Goal: Communication & Community: Answer question/provide support

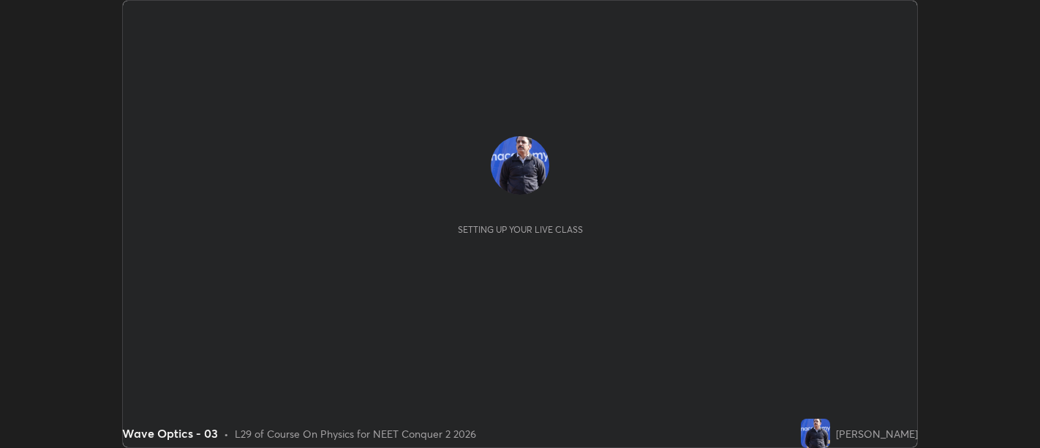
scroll to position [448, 1039]
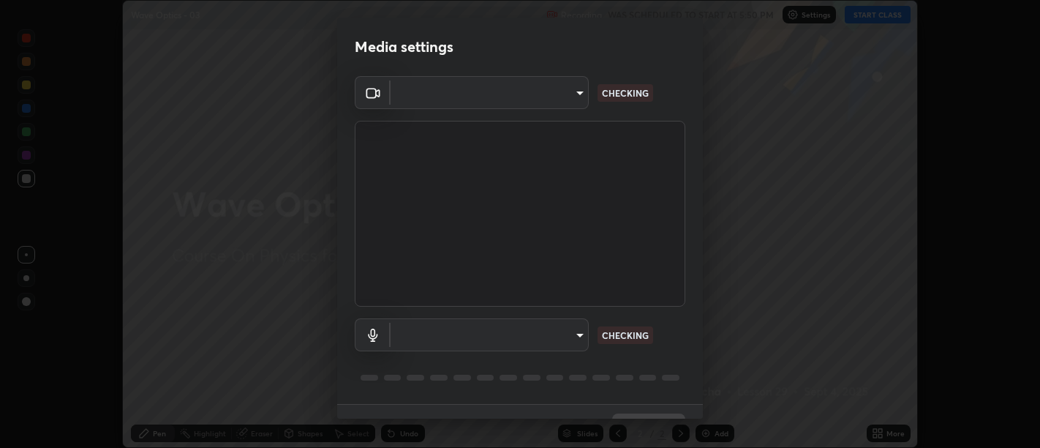
type input "d9b519daceb8a772394af6ea8e45353be5bbf62d8cb1cf3345c472de64055974"
type input "5912877718746b52c0806f9022d40e7bdc2f1b37034d74c7cf9e990fd38ad14d"
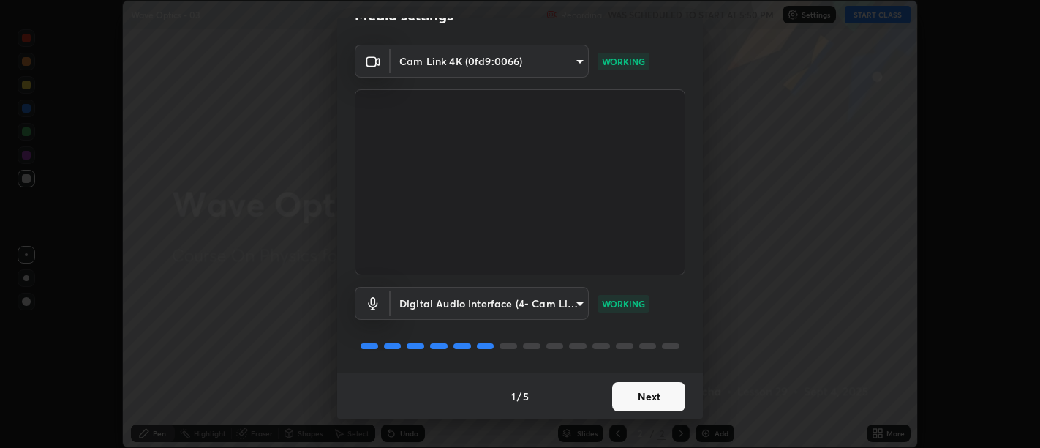
click at [644, 396] on button "Next" at bounding box center [648, 396] width 73 height 29
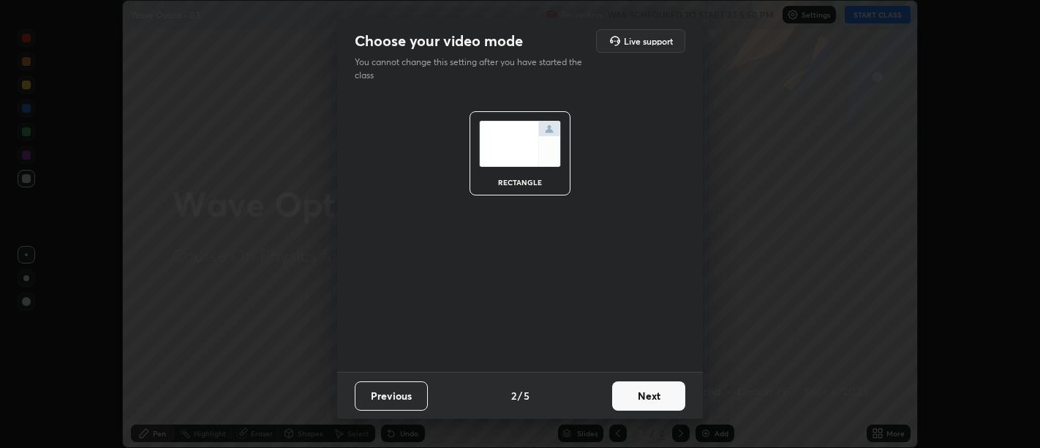
scroll to position [0, 0]
click at [651, 405] on button "Next" at bounding box center [648, 395] width 73 height 29
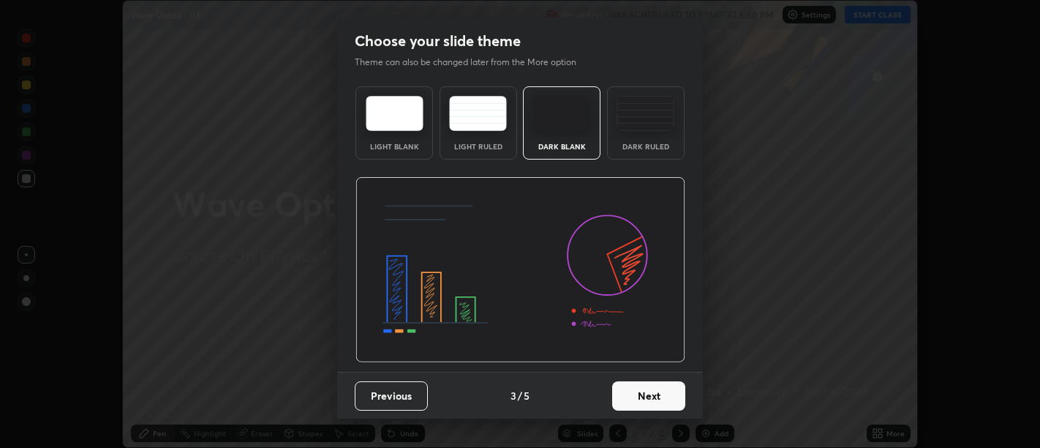
click at [648, 404] on button "Next" at bounding box center [648, 395] width 73 height 29
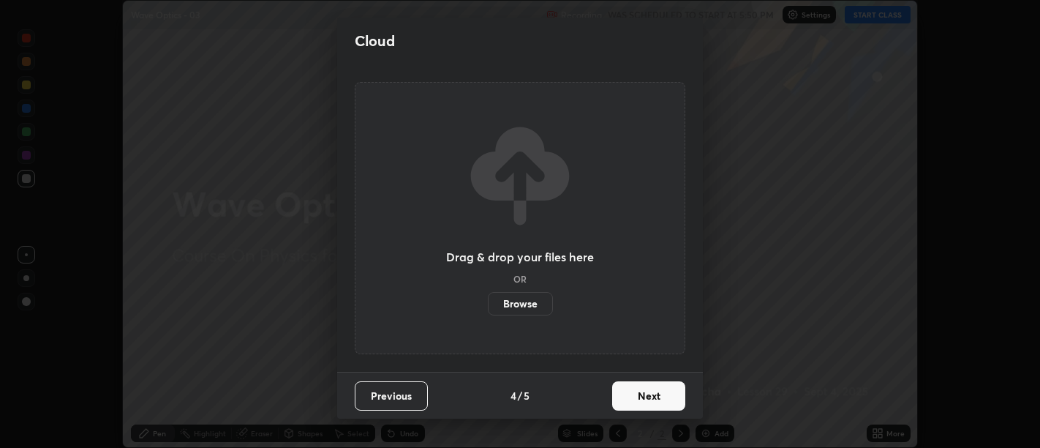
click at [649, 402] on button "Next" at bounding box center [648, 395] width 73 height 29
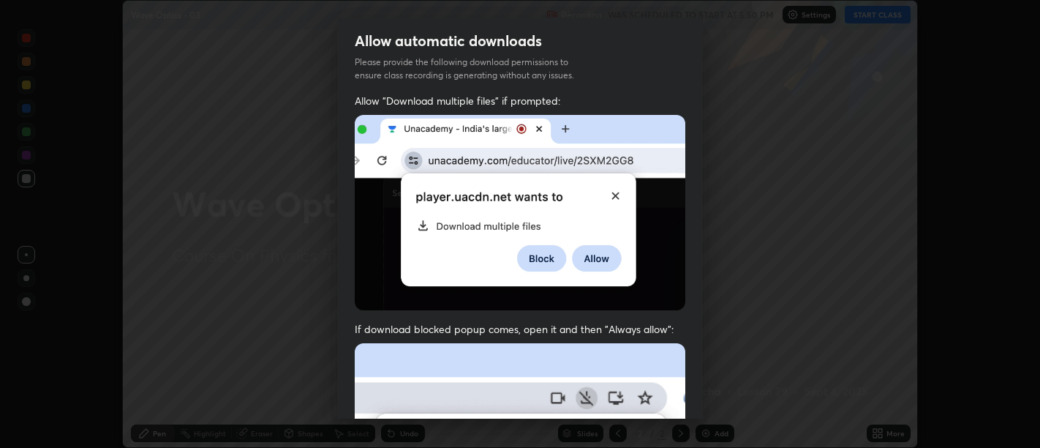
click at [646, 325] on span "If download blocked popup comes, open it and then "Always allow":" at bounding box center [520, 329] width 331 height 14
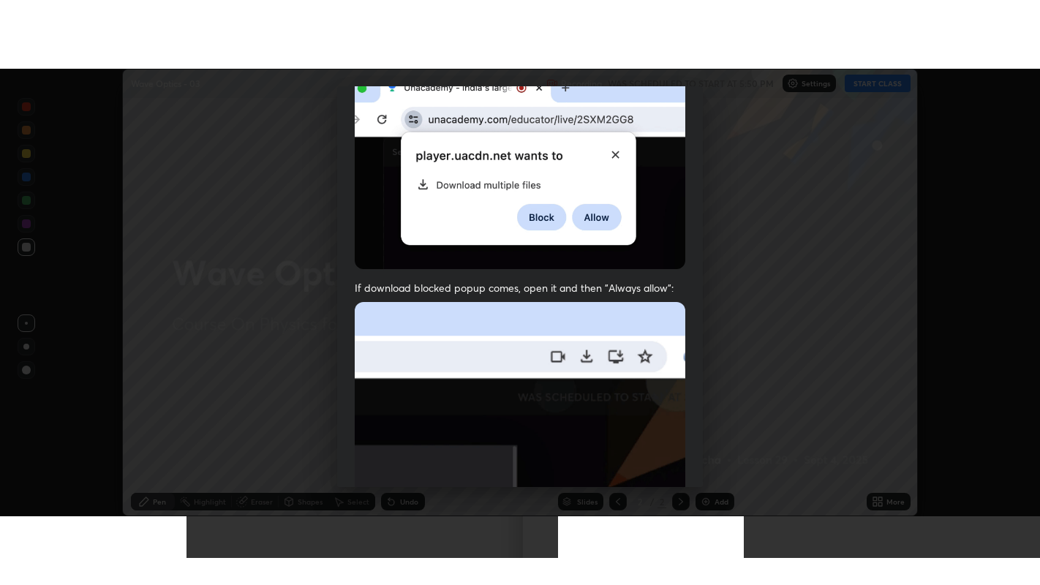
scroll to position [330, 0]
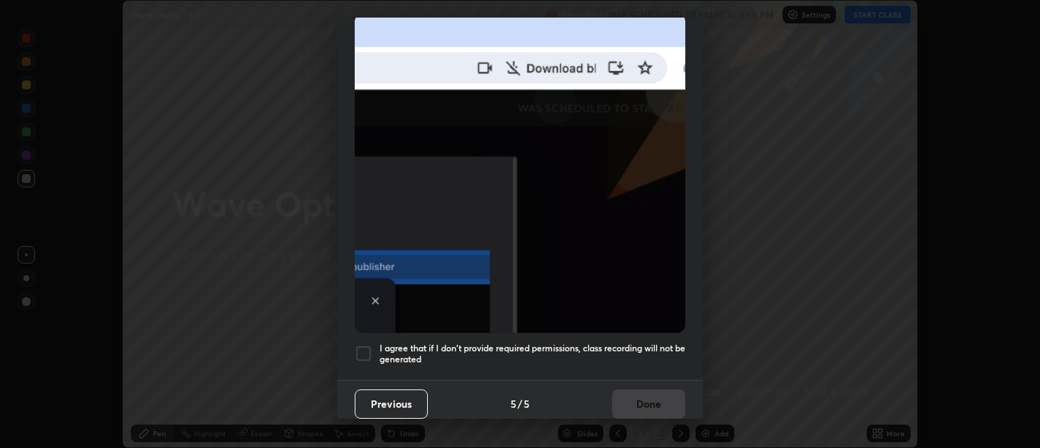
click at [625, 352] on h5 "I agree that if I don't provide required permissions, class recording will not …" at bounding box center [533, 353] width 306 height 23
click at [634, 396] on button "Done" at bounding box center [648, 403] width 73 height 29
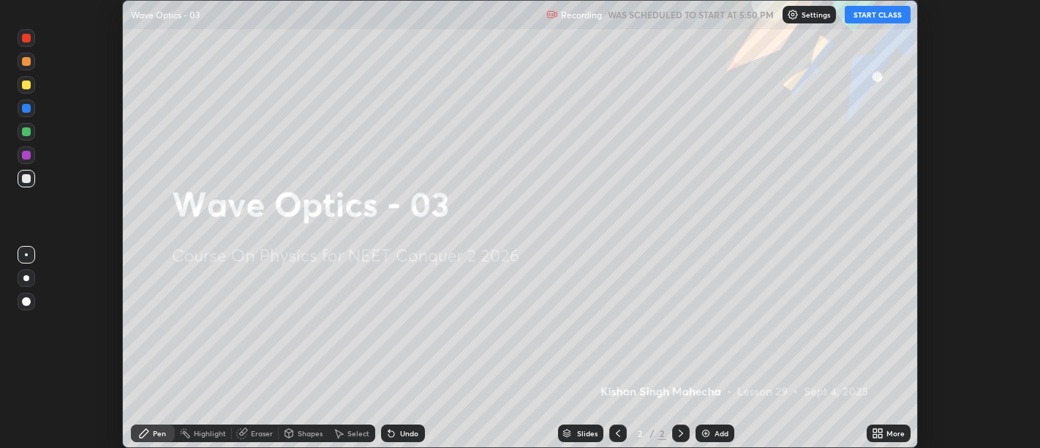
click at [880, 429] on icon at bounding box center [880, 431] width 4 height 4
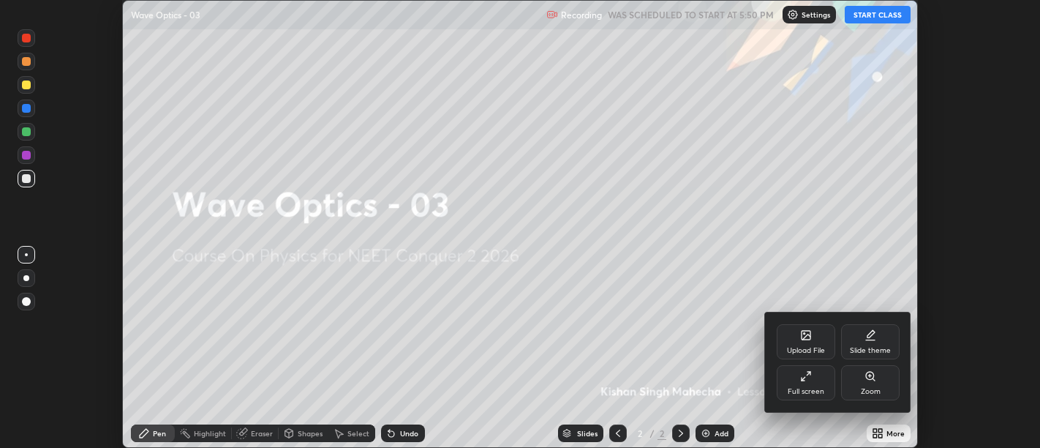
click at [808, 373] on icon at bounding box center [809, 373] width 4 height 4
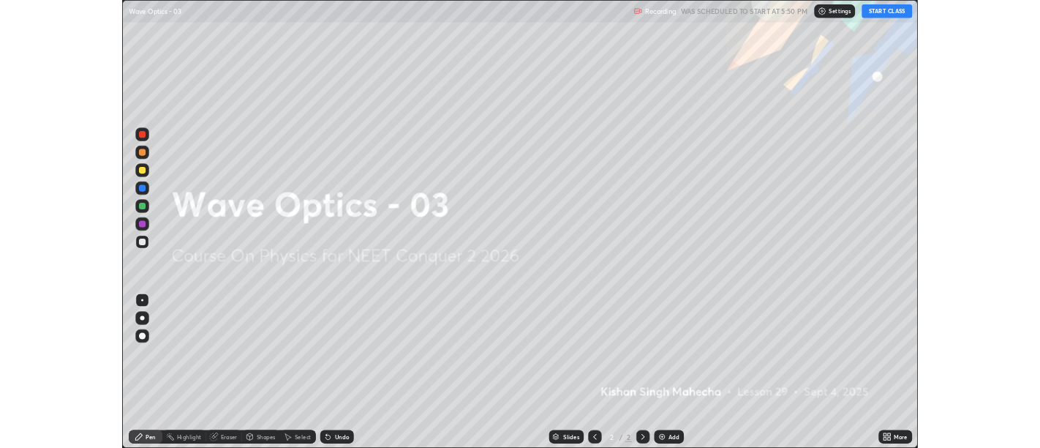
scroll to position [585, 1040]
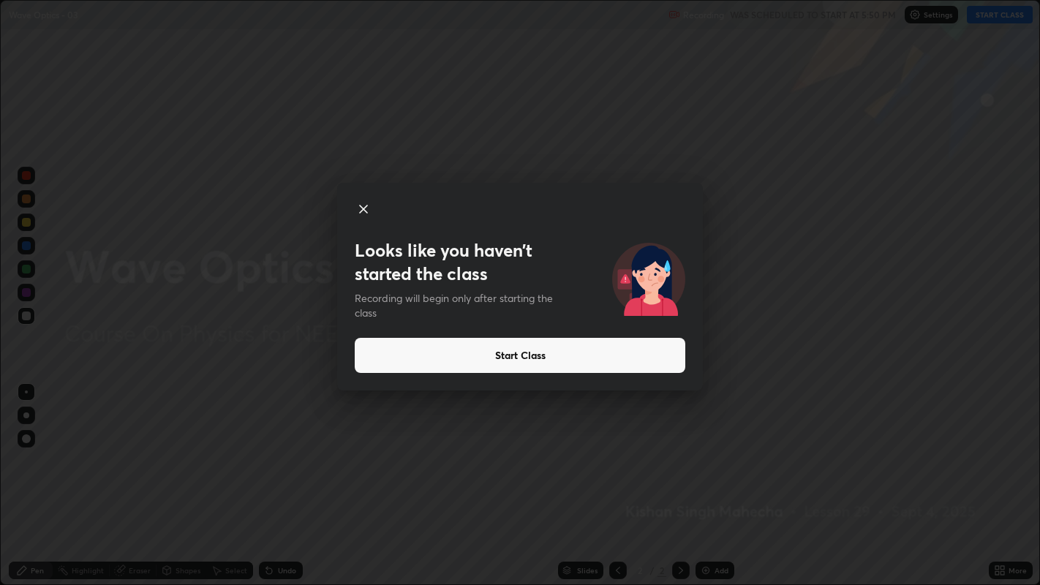
click at [509, 355] on button "Start Class" at bounding box center [520, 355] width 331 height 35
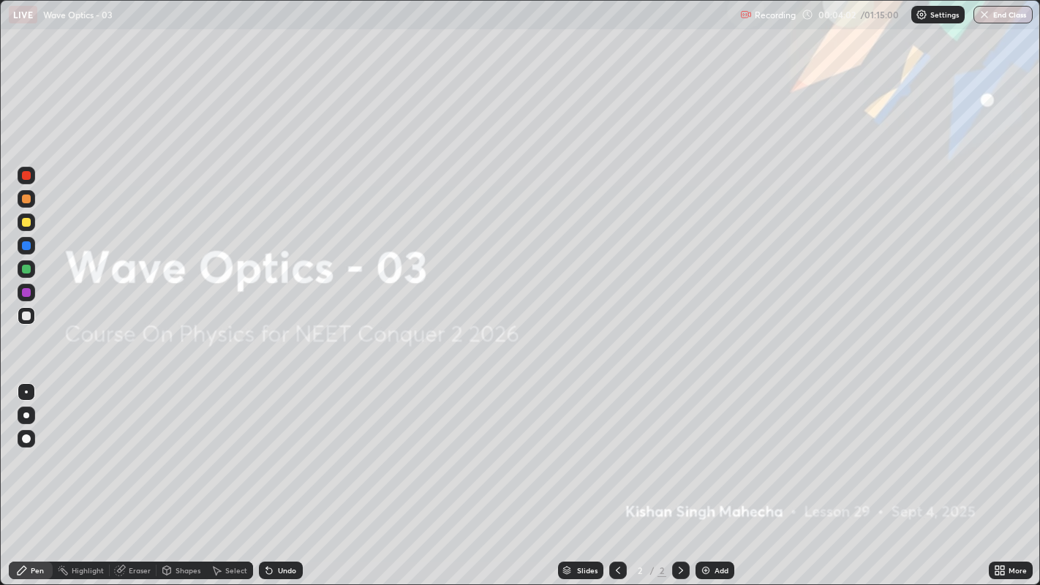
click at [709, 447] on img at bounding box center [706, 571] width 12 height 12
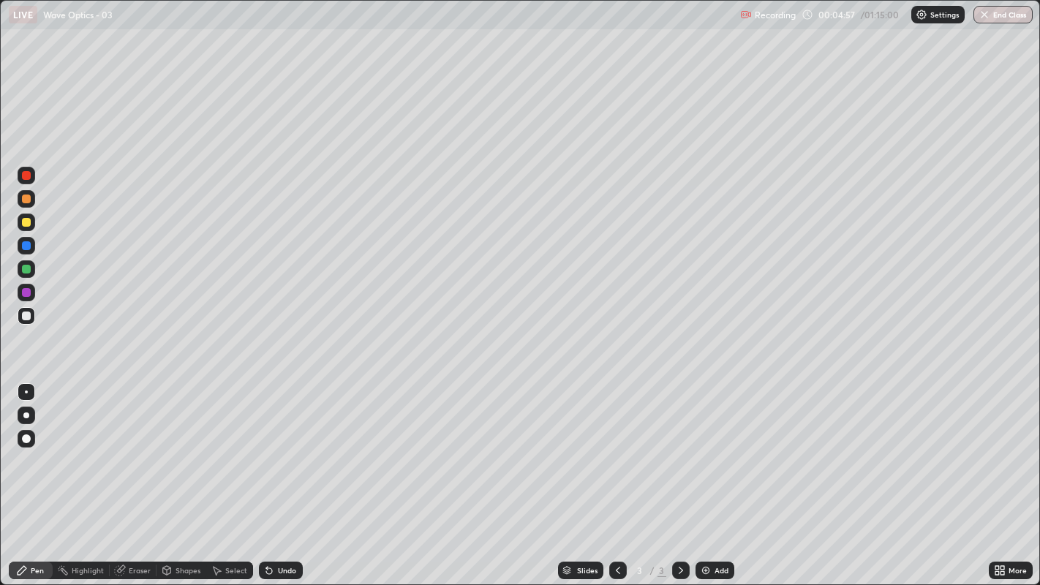
click at [26, 291] on div at bounding box center [26, 292] width 9 height 9
click at [25, 268] on div at bounding box center [26, 269] width 9 height 9
click at [272, 447] on icon at bounding box center [269, 571] width 12 height 12
click at [267, 447] on icon at bounding box center [269, 571] width 6 height 6
click at [285, 447] on div "Undo" at bounding box center [281, 571] width 44 height 18
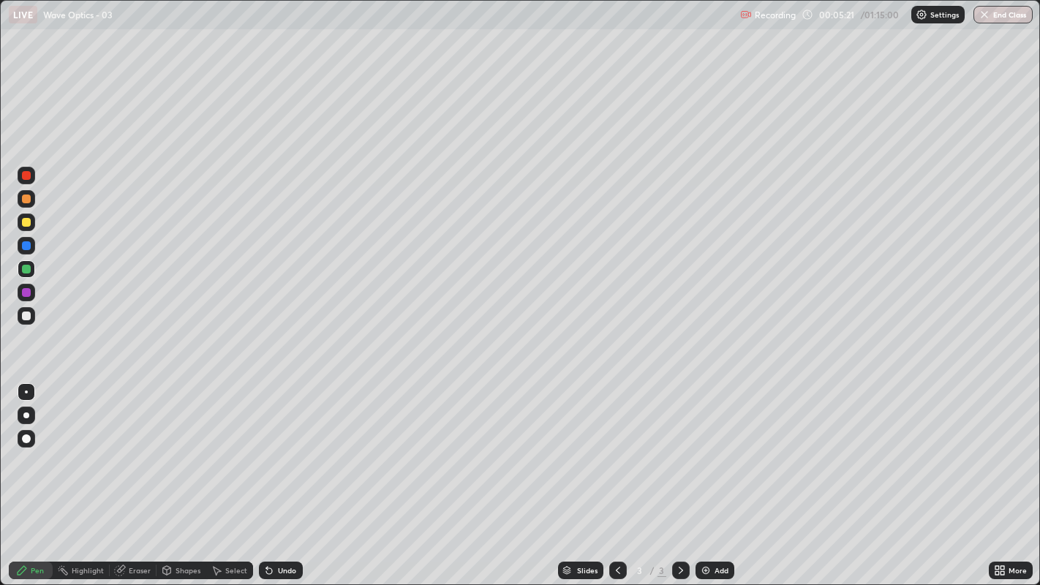
click at [272, 447] on icon at bounding box center [269, 571] width 12 height 12
click at [276, 447] on div "Undo" at bounding box center [281, 571] width 44 height 18
click at [279, 447] on div "Undo" at bounding box center [287, 570] width 18 height 7
click at [290, 447] on div "Undo" at bounding box center [281, 571] width 44 height 18
click at [295, 447] on div "Undo" at bounding box center [278, 570] width 50 height 29
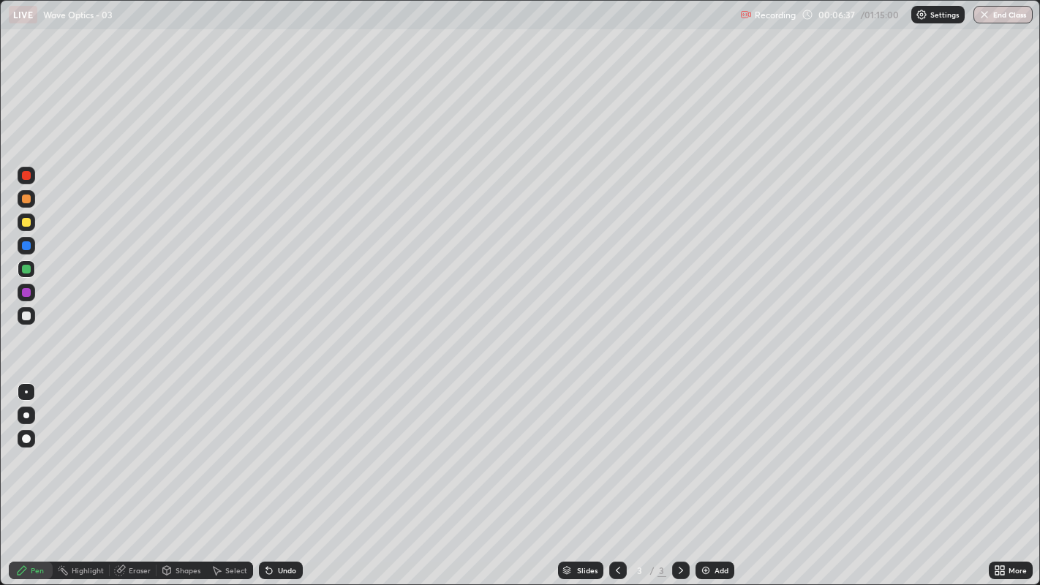
click at [233, 447] on div "Select" at bounding box center [236, 570] width 22 height 7
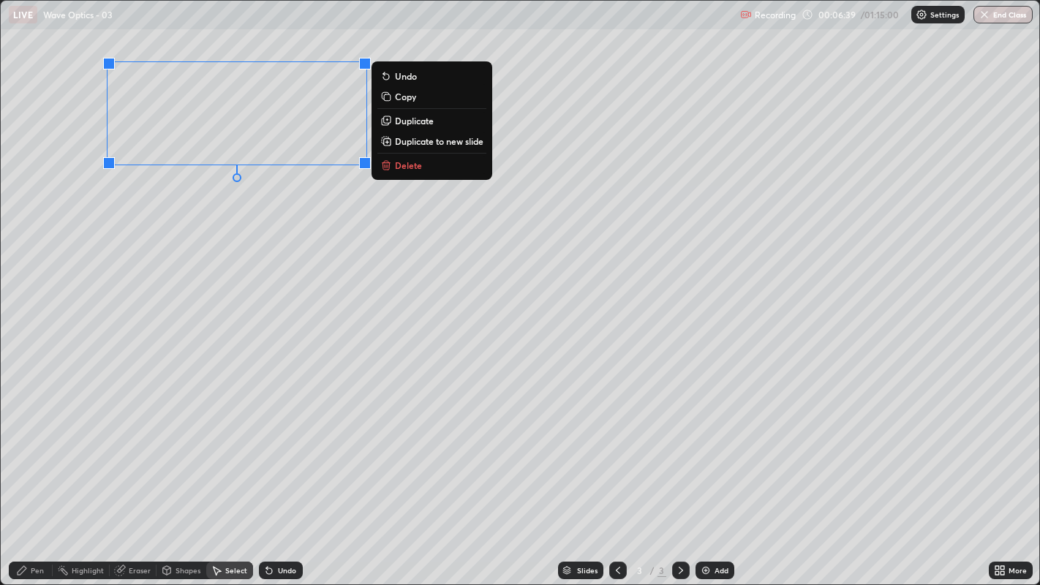
click at [407, 121] on p "Duplicate" at bounding box center [414, 121] width 39 height 12
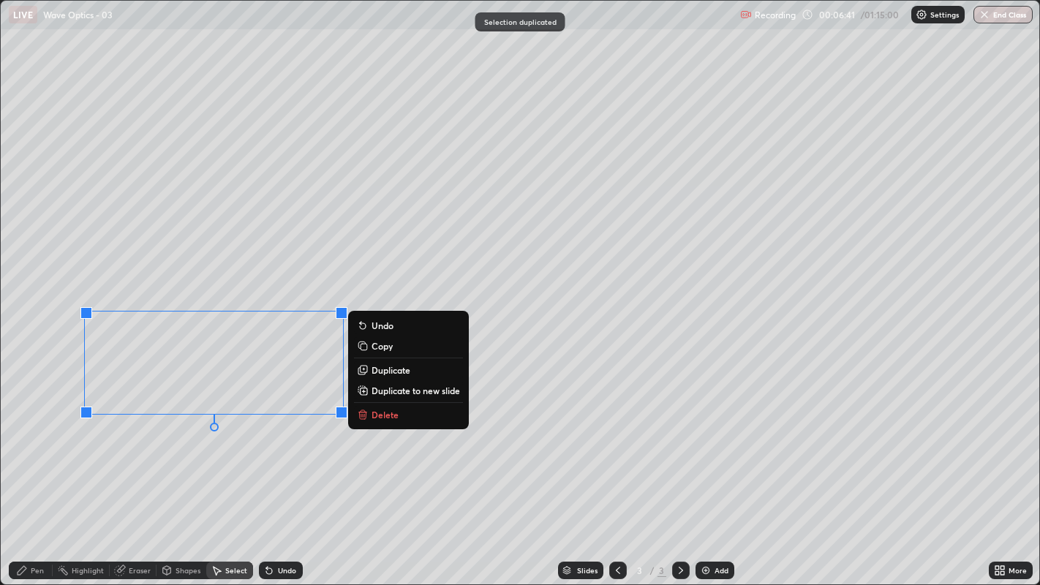
click at [374, 371] on p "Duplicate" at bounding box center [390, 370] width 39 height 12
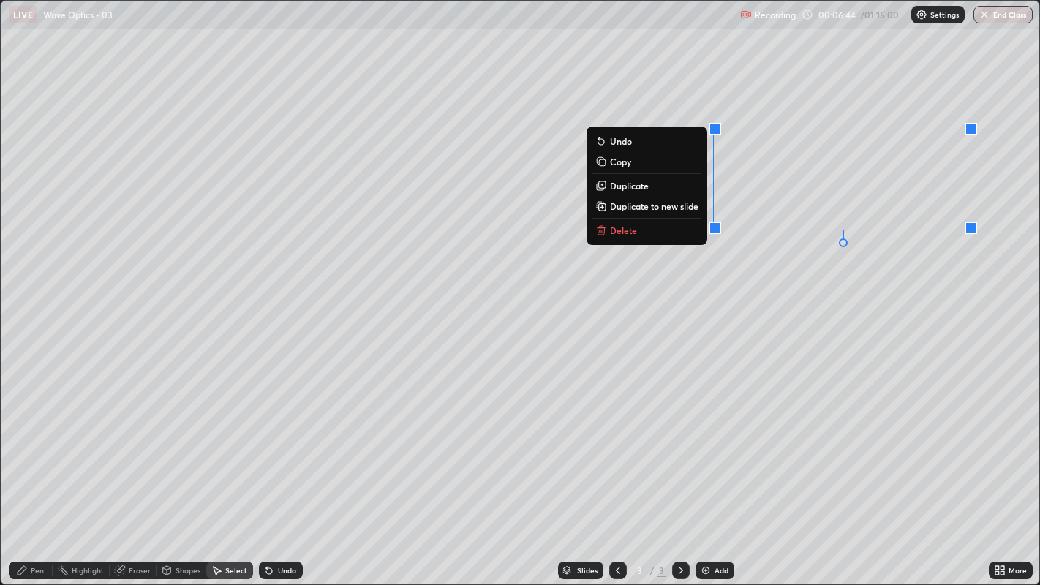
click at [635, 188] on p "Duplicate" at bounding box center [629, 186] width 39 height 12
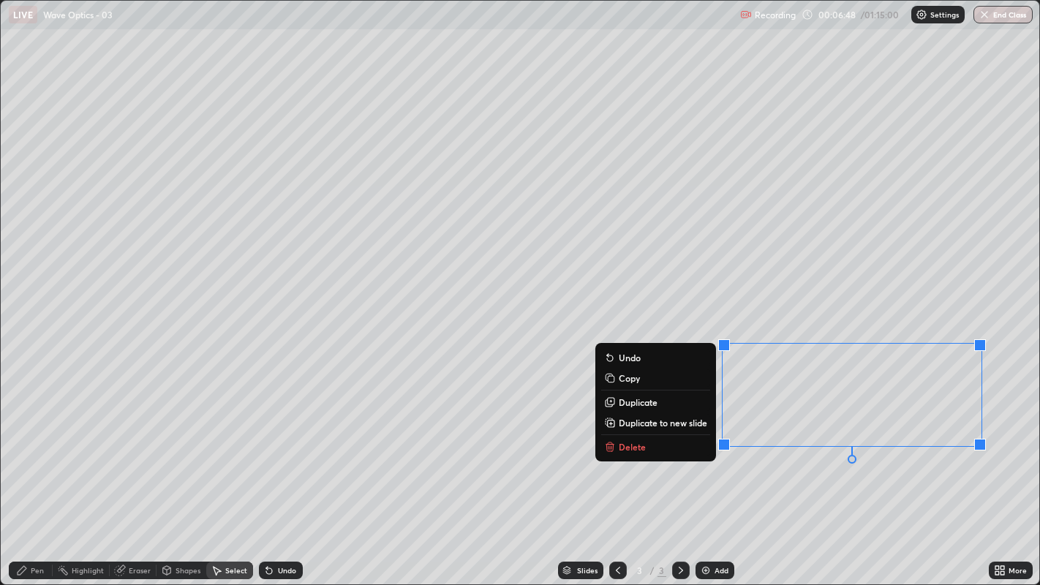
click at [431, 419] on div "0 ° Undo Copy Duplicate Duplicate to new slide Delete" at bounding box center [520, 293] width 1039 height 584
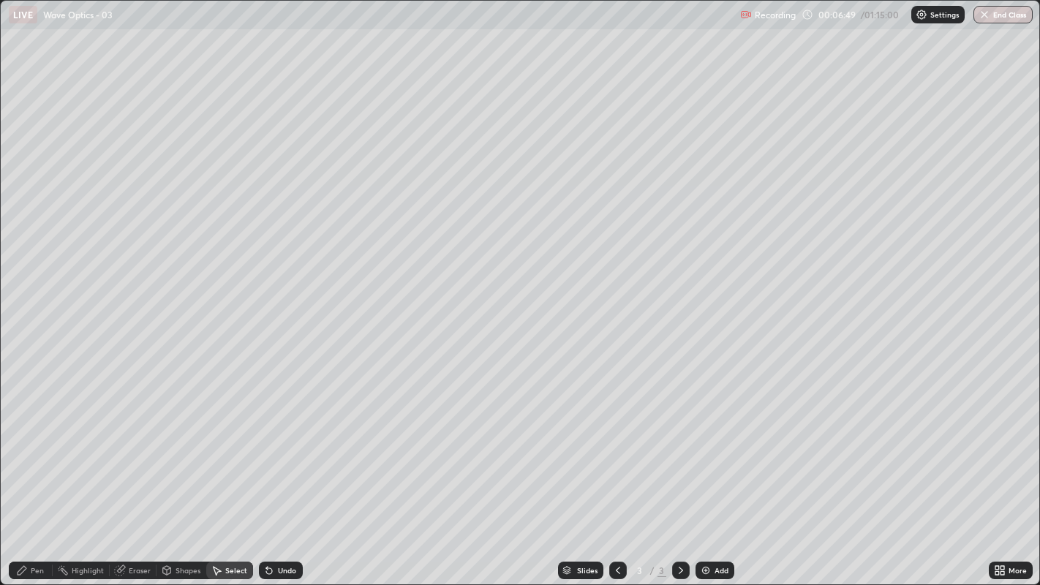
click at [38, 447] on div "Pen" at bounding box center [37, 570] width 13 height 7
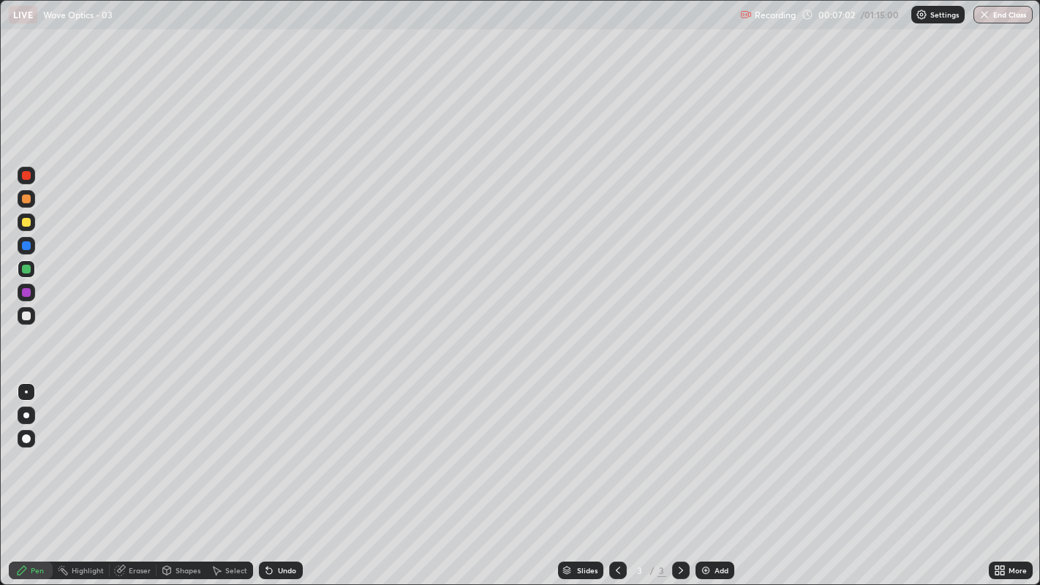
click at [282, 447] on div "Undo" at bounding box center [287, 570] width 18 height 7
click at [232, 447] on div "Select" at bounding box center [236, 570] width 22 height 7
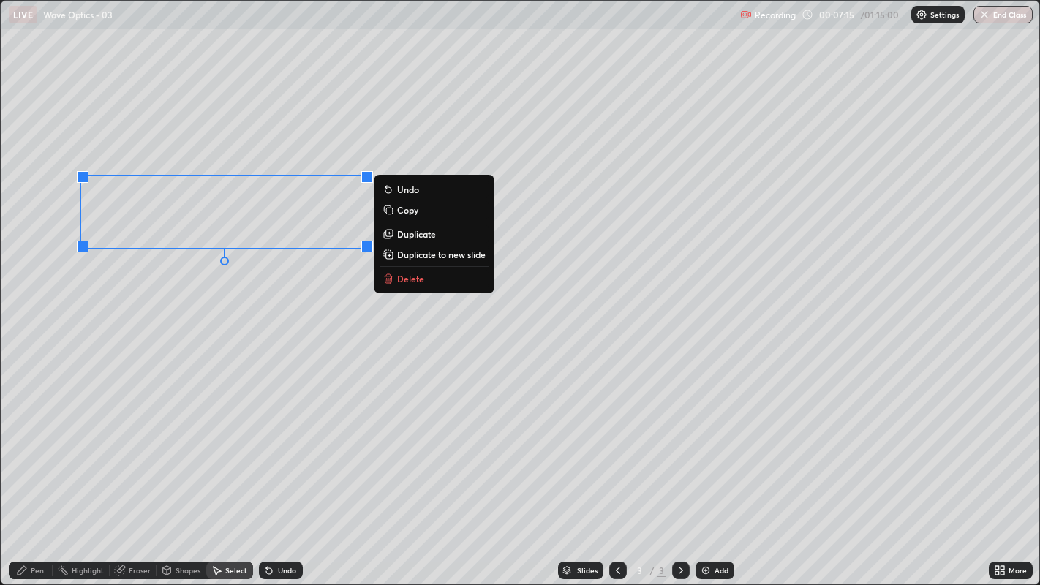
click at [410, 231] on p "Duplicate" at bounding box center [416, 234] width 39 height 12
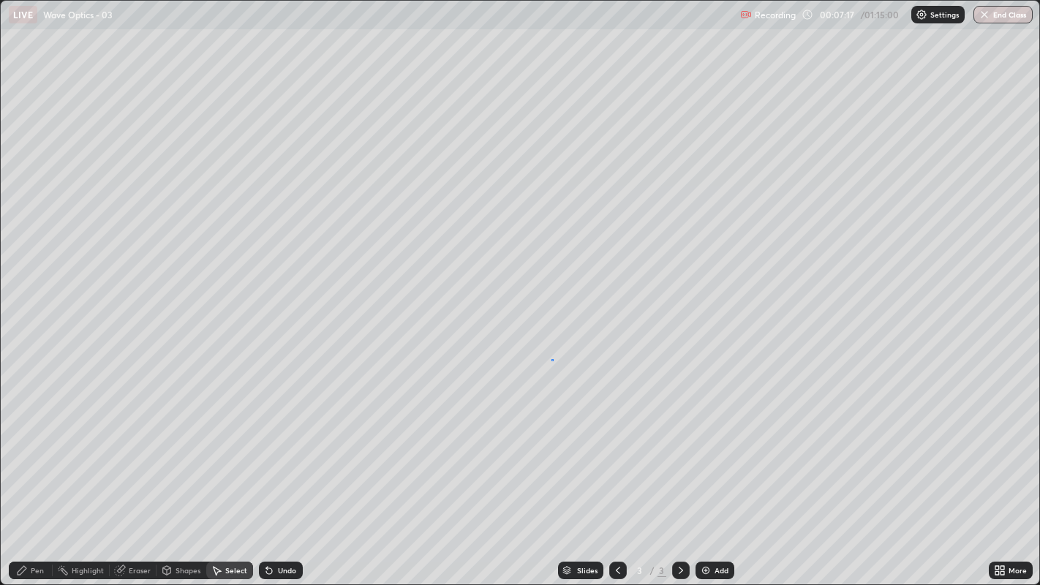
click at [551, 359] on div "0 ° Undo Copy Duplicate Duplicate to new slide Delete" at bounding box center [520, 293] width 1039 height 584
click at [37, 447] on div "Pen" at bounding box center [37, 570] width 13 height 7
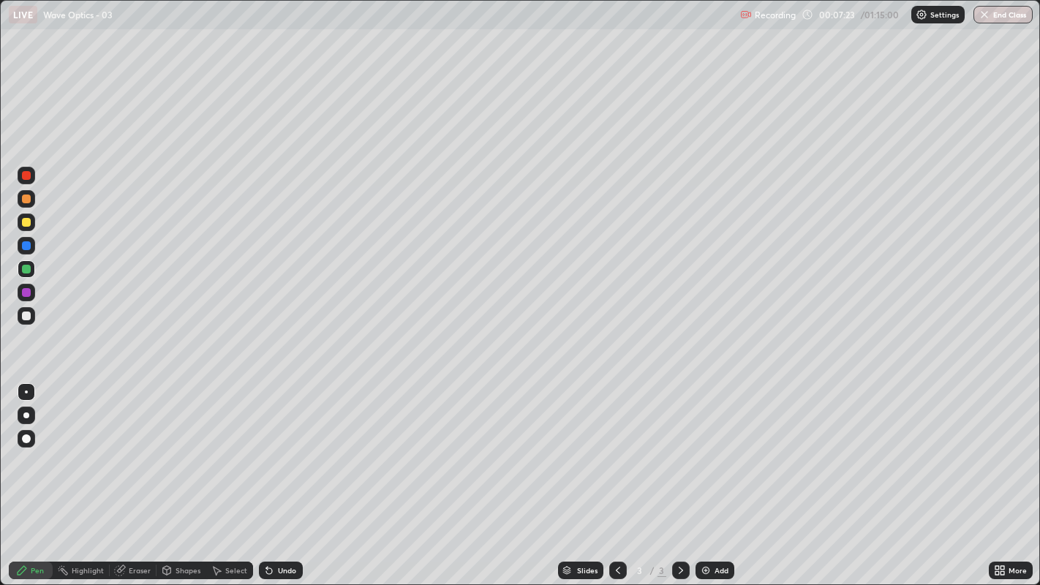
click at [129, 447] on div "Eraser" at bounding box center [140, 570] width 22 height 7
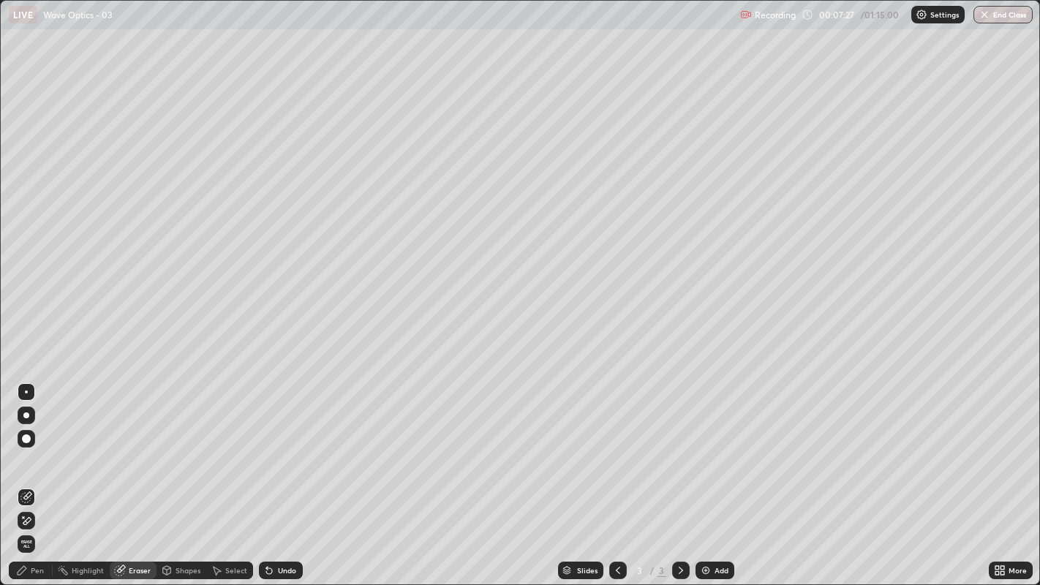
click at [31, 447] on div "Pen" at bounding box center [37, 570] width 13 height 7
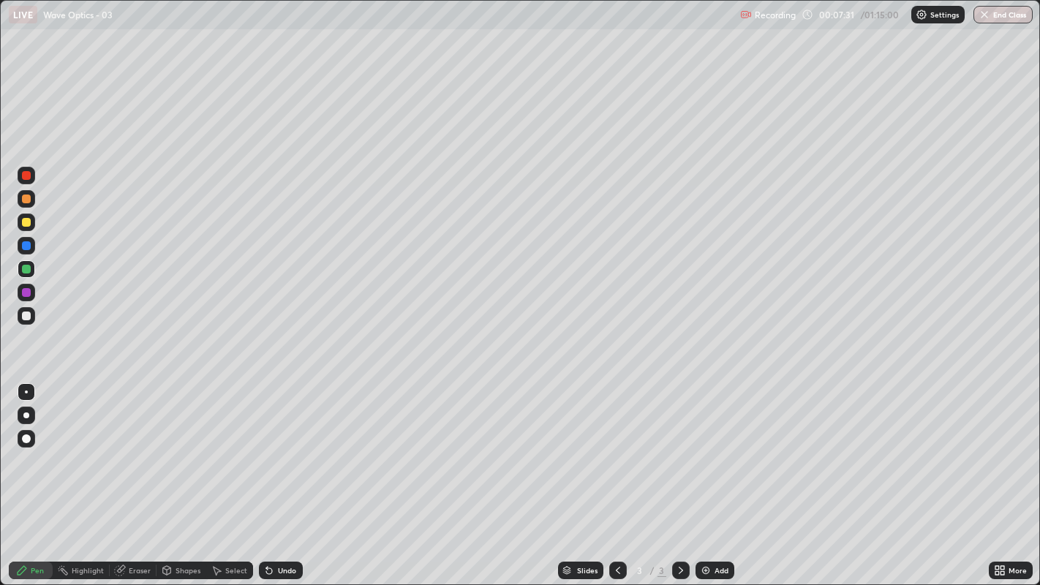
click at [129, 447] on div "Eraser" at bounding box center [140, 570] width 22 height 7
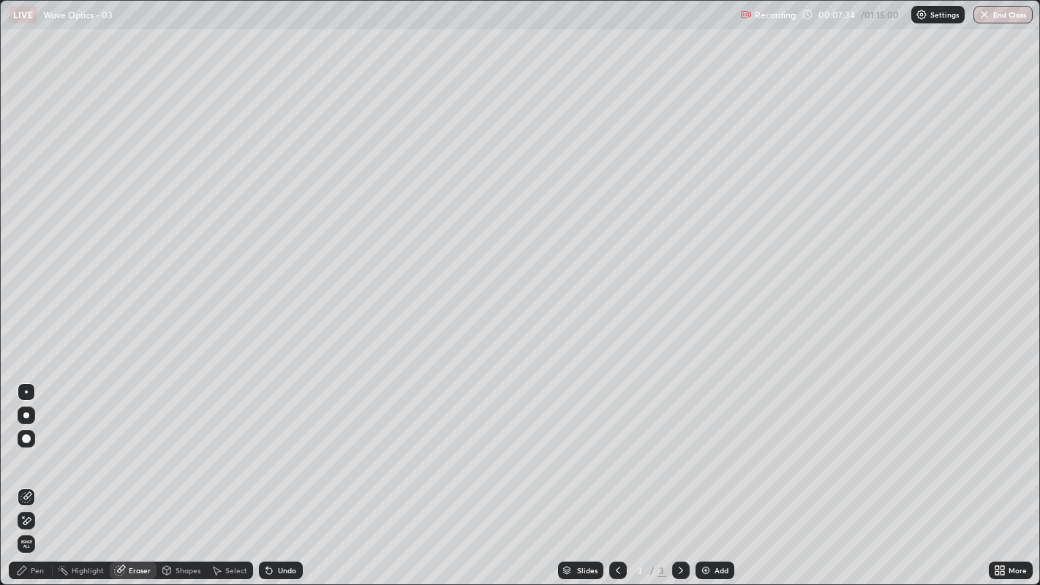
click at [22, 447] on icon at bounding box center [22, 570] width 9 height 9
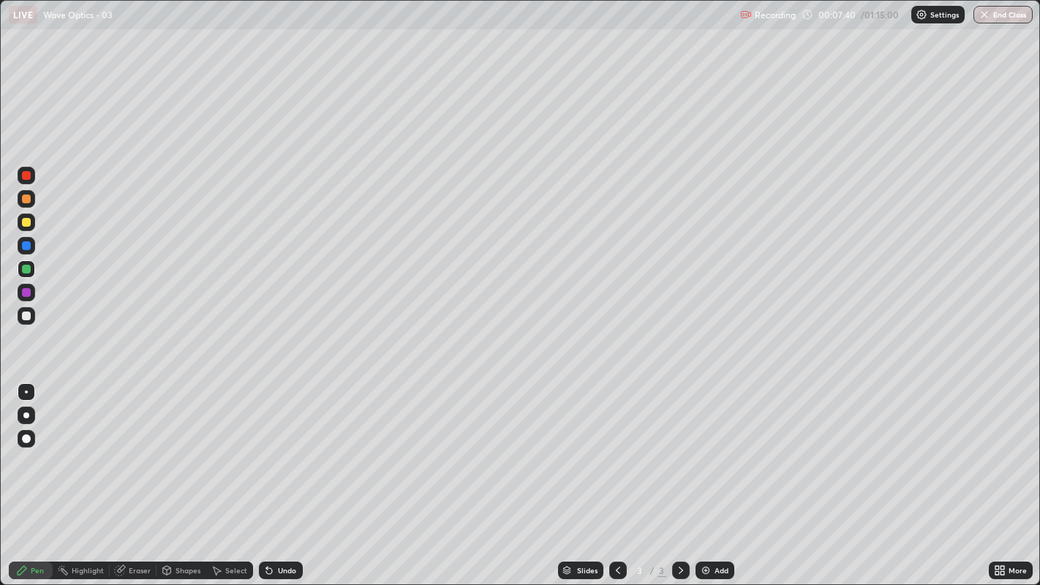
click at [28, 317] on div at bounding box center [26, 316] width 9 height 9
click at [269, 447] on icon at bounding box center [269, 571] width 6 height 6
click at [274, 447] on div "Undo" at bounding box center [281, 571] width 44 height 18
click at [267, 447] on icon at bounding box center [269, 571] width 6 height 6
click at [282, 447] on div "Undo" at bounding box center [287, 570] width 18 height 7
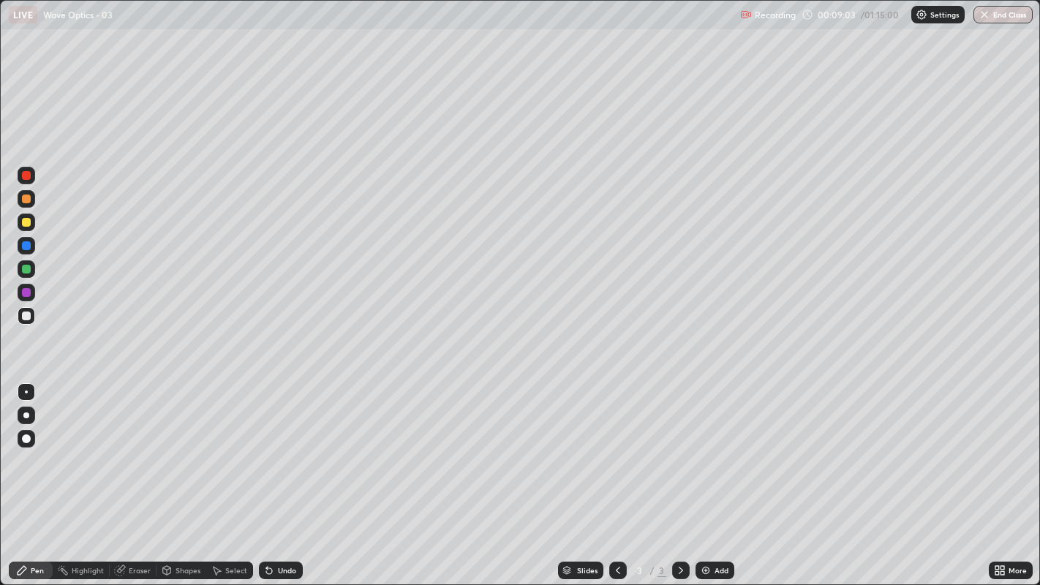
click at [279, 447] on div "Undo" at bounding box center [281, 571] width 44 height 18
click at [24, 447] on icon at bounding box center [22, 570] width 9 height 9
click at [272, 447] on icon at bounding box center [269, 571] width 12 height 12
click at [275, 447] on div "Undo" at bounding box center [281, 571] width 44 height 18
click at [274, 447] on div "Undo" at bounding box center [281, 571] width 44 height 18
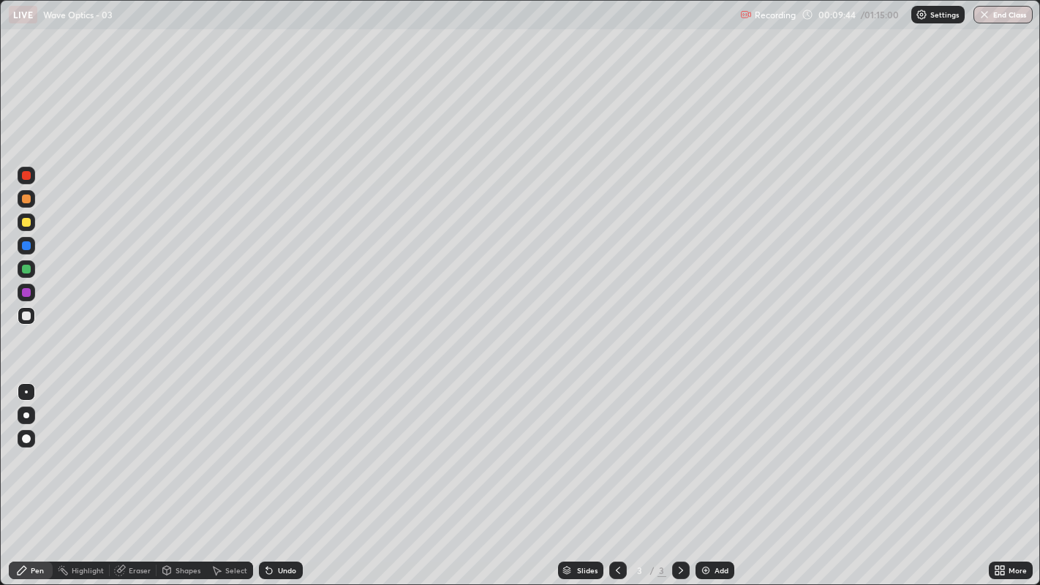
click at [273, 447] on icon at bounding box center [269, 571] width 12 height 12
click at [273, 447] on div "Undo" at bounding box center [281, 571] width 44 height 18
click at [26, 293] on div at bounding box center [26, 292] width 9 height 9
click at [276, 447] on div "Undo" at bounding box center [281, 571] width 44 height 18
click at [278, 447] on div "Undo" at bounding box center [287, 570] width 18 height 7
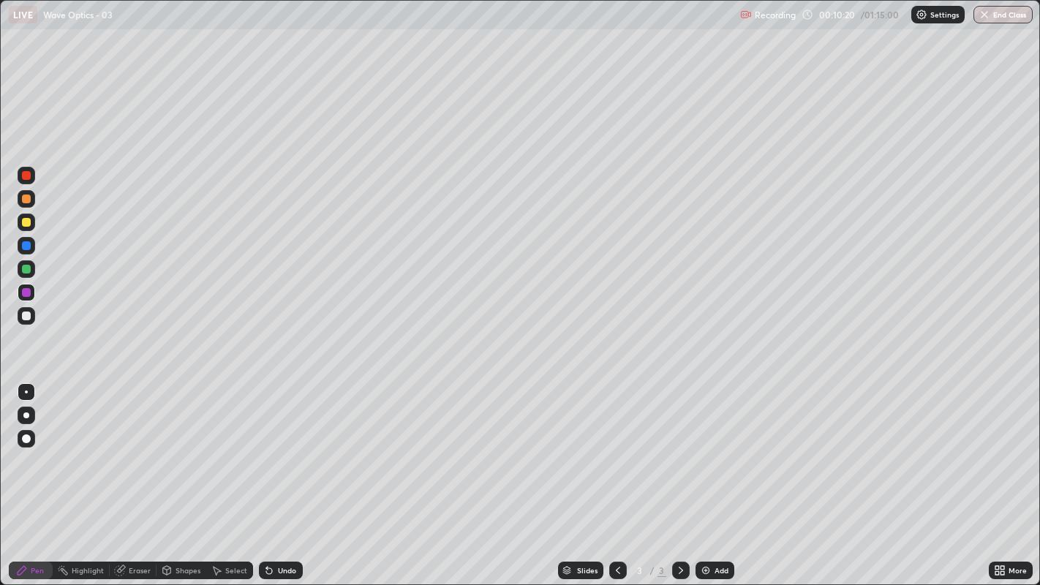
click at [28, 316] on div at bounding box center [26, 316] width 9 height 9
click at [26, 246] on div at bounding box center [26, 245] width 9 height 9
click at [268, 447] on icon at bounding box center [269, 571] width 6 height 6
click at [267, 447] on icon at bounding box center [269, 571] width 6 height 6
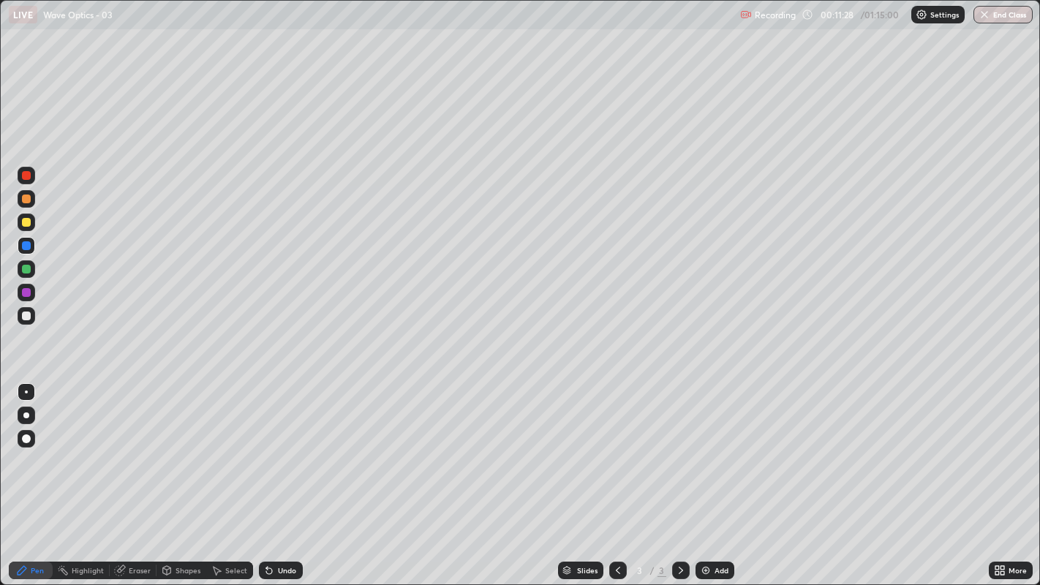
click at [266, 447] on icon at bounding box center [266, 567] width 1 height 1
click at [271, 447] on icon at bounding box center [269, 571] width 6 height 6
click at [270, 447] on icon at bounding box center [269, 571] width 6 height 6
click at [27, 317] on div at bounding box center [26, 316] width 9 height 9
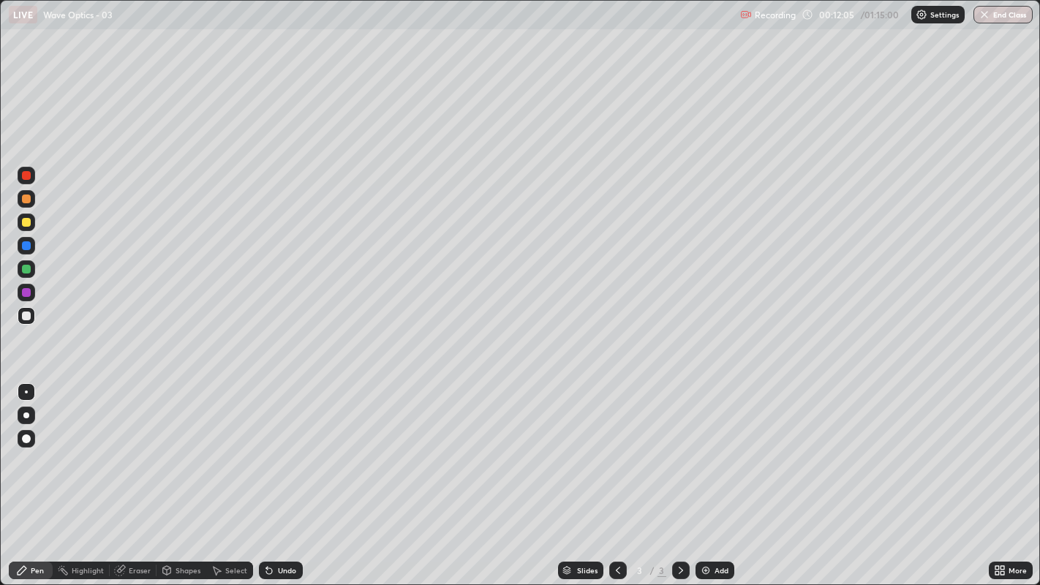
click at [278, 447] on div "Undo" at bounding box center [287, 570] width 18 height 7
click at [267, 447] on icon at bounding box center [269, 571] width 6 height 6
click at [271, 447] on div "Undo" at bounding box center [281, 571] width 44 height 18
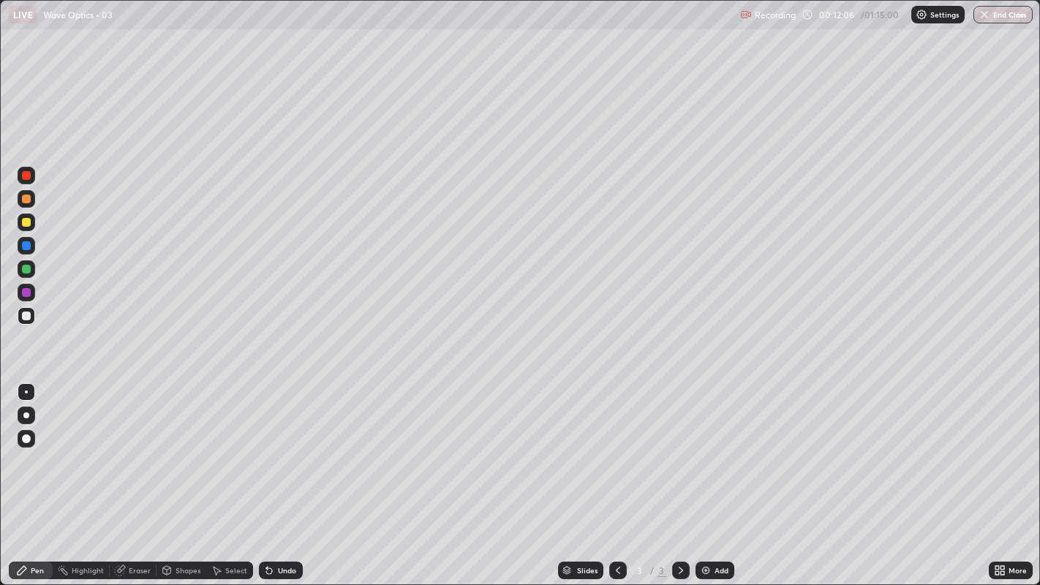
click at [278, 447] on div "Undo" at bounding box center [287, 570] width 18 height 7
click at [704, 447] on div "Add" at bounding box center [714, 571] width 39 height 18
click at [23, 320] on div at bounding box center [26, 316] width 9 height 9
click at [223, 447] on div "Select" at bounding box center [229, 571] width 47 height 18
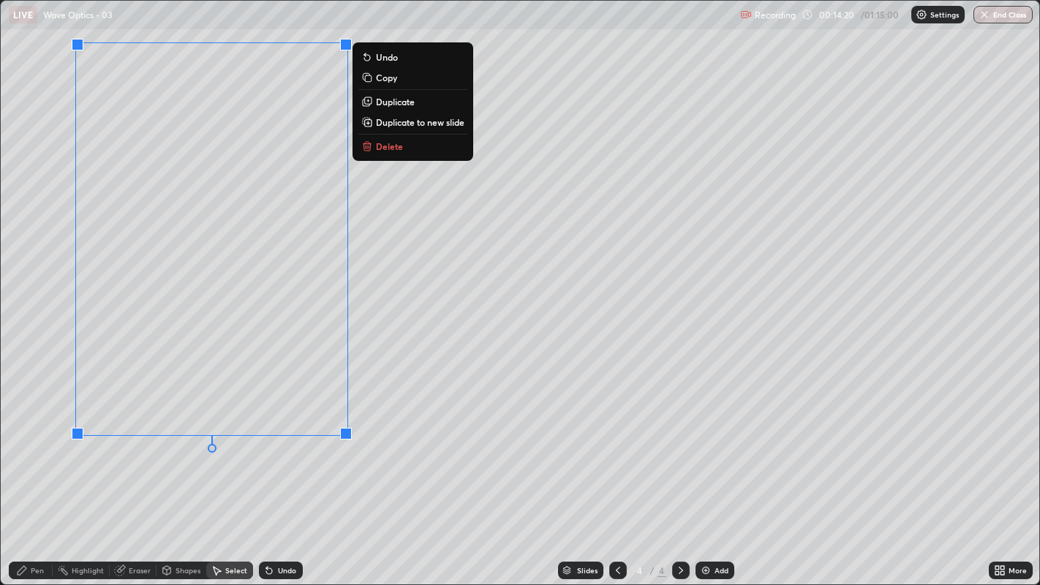
click at [390, 104] on p "Duplicate" at bounding box center [395, 102] width 39 height 12
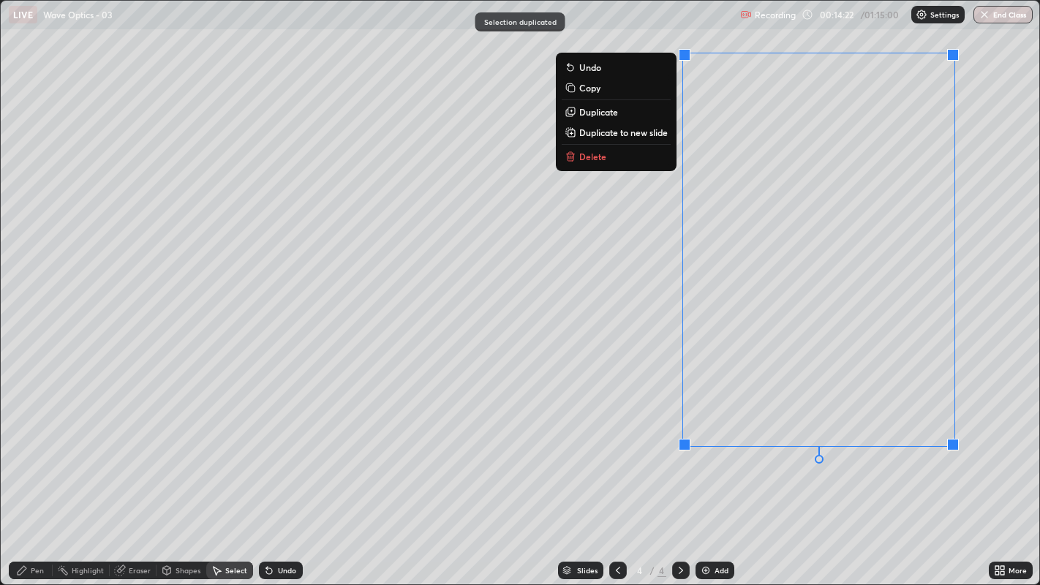
click at [521, 344] on div "0 ° Undo Copy Duplicate Duplicate to new slide Delete" at bounding box center [520, 293] width 1039 height 584
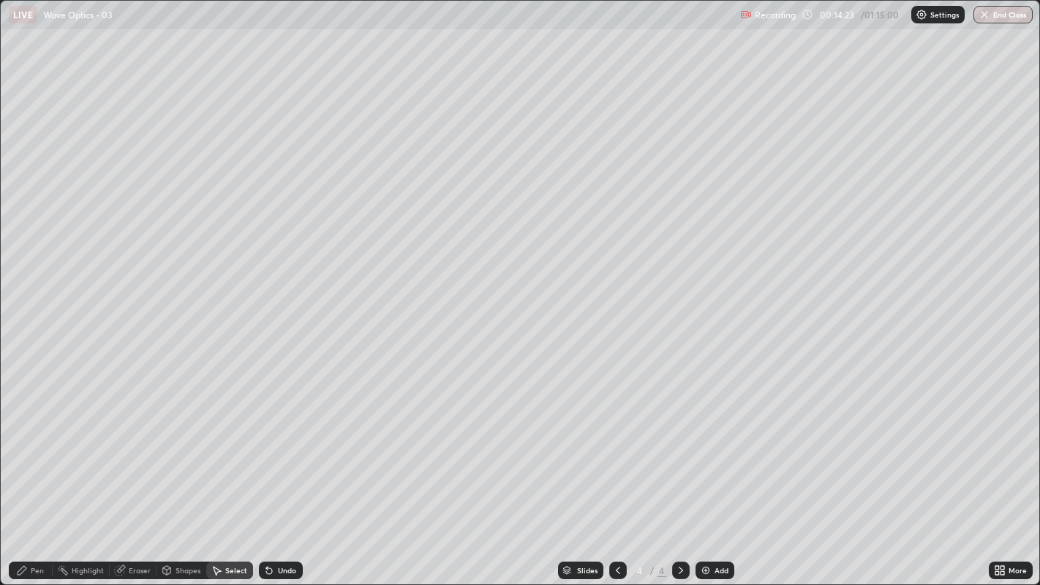
click at [31, 447] on div "Pen" at bounding box center [37, 570] width 13 height 7
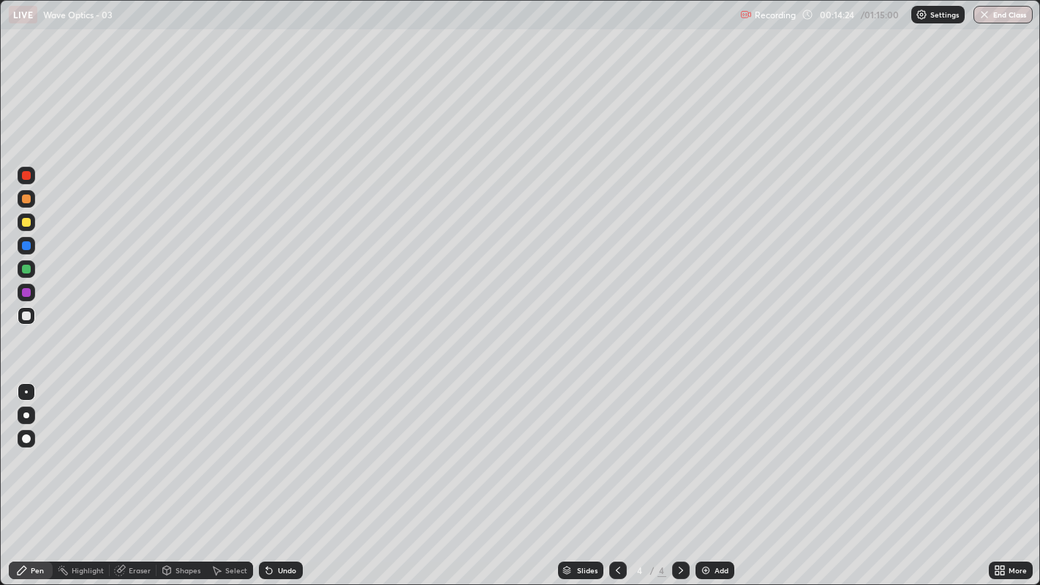
click at [137, 447] on div "Eraser" at bounding box center [140, 570] width 22 height 7
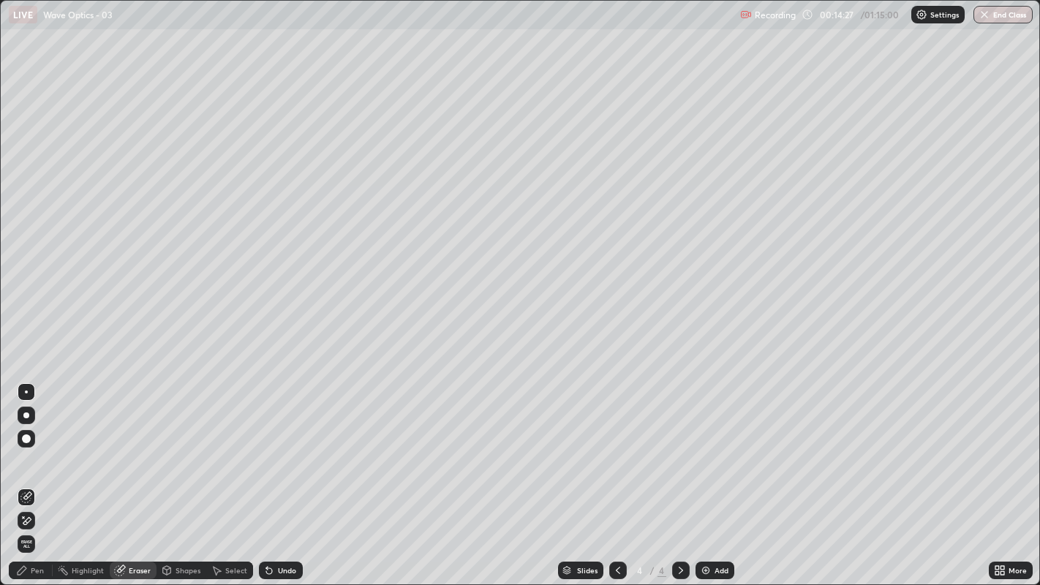
click at [27, 447] on div "Pen" at bounding box center [31, 571] width 44 height 18
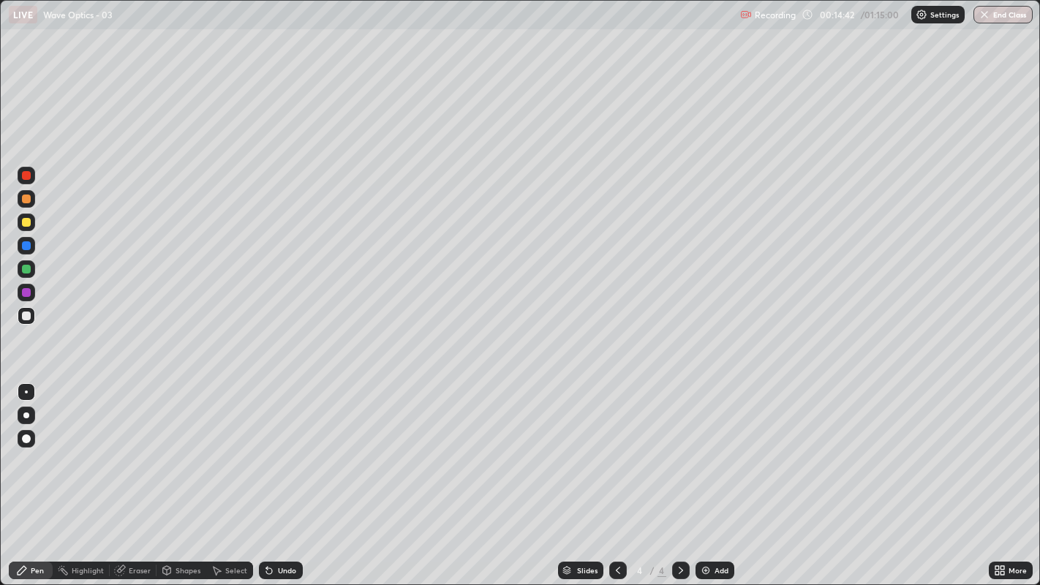
click at [282, 447] on div "Undo" at bounding box center [287, 570] width 18 height 7
click at [286, 447] on div "Undo" at bounding box center [287, 570] width 18 height 7
click at [279, 447] on div "Undo" at bounding box center [287, 570] width 18 height 7
click at [280, 447] on div "Undo" at bounding box center [281, 571] width 44 height 18
click at [282, 447] on div "Undo" at bounding box center [281, 571] width 44 height 18
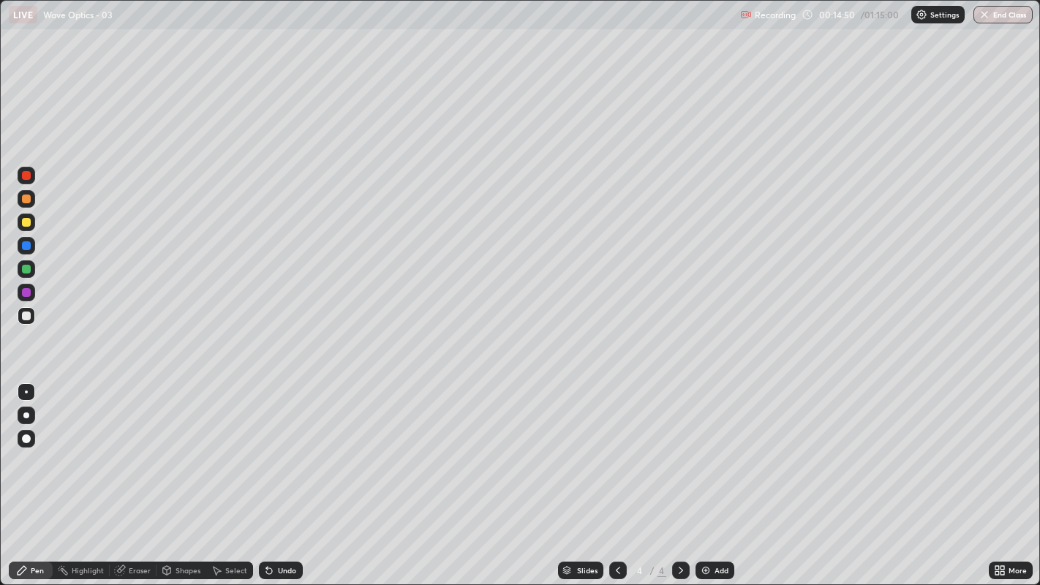
click at [30, 265] on div at bounding box center [27, 269] width 18 height 18
click at [273, 447] on div "Undo" at bounding box center [281, 571] width 44 height 18
click at [278, 447] on div "Undo" at bounding box center [287, 570] width 18 height 7
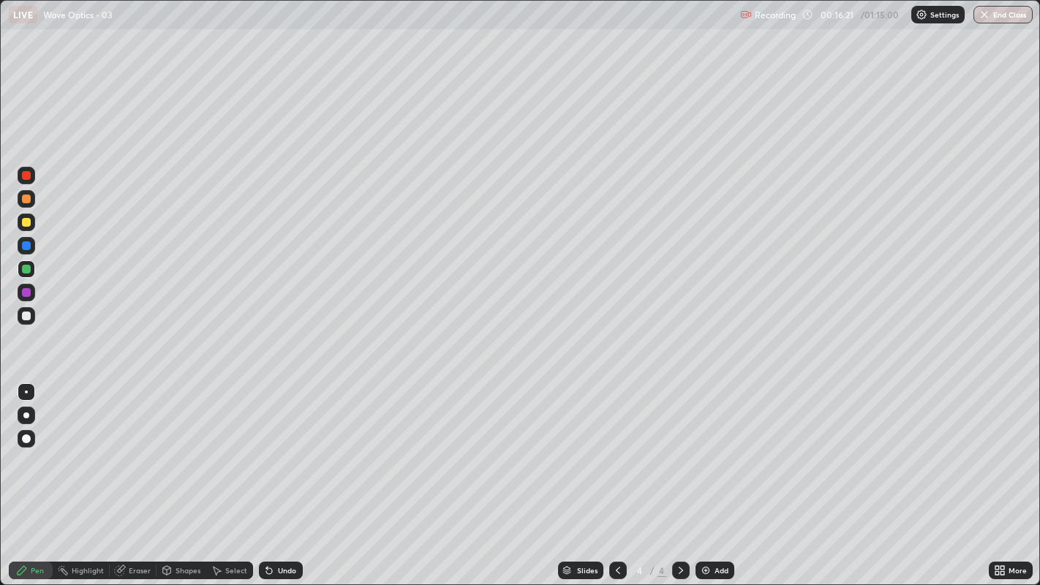
click at [278, 447] on div "Undo" at bounding box center [287, 570] width 18 height 7
click at [283, 447] on div "Undo" at bounding box center [287, 570] width 18 height 7
click at [285, 447] on div "Undo" at bounding box center [281, 571] width 44 height 18
click at [267, 447] on icon at bounding box center [269, 571] width 6 height 6
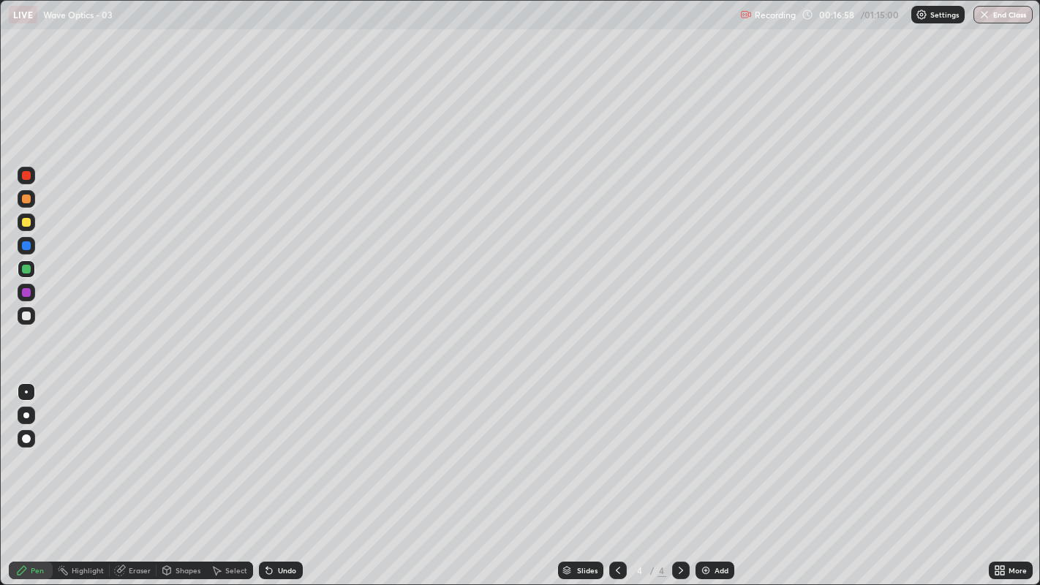
click at [274, 447] on div "Undo" at bounding box center [281, 571] width 44 height 18
click at [282, 447] on div "Undo" at bounding box center [287, 570] width 18 height 7
click at [288, 447] on div "Undo" at bounding box center [281, 571] width 44 height 18
click at [26, 308] on div at bounding box center [27, 316] width 18 height 18
click at [33, 222] on div at bounding box center [27, 223] width 18 height 18
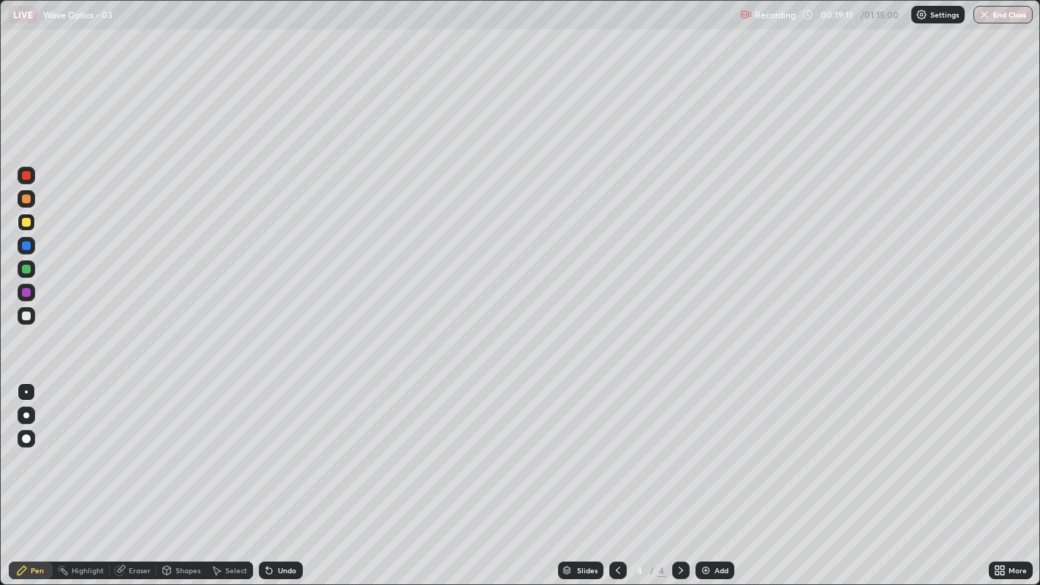
click at [22, 315] on div at bounding box center [26, 316] width 9 height 9
click at [710, 447] on div "Add" at bounding box center [714, 571] width 39 height 18
click at [275, 447] on div "Undo" at bounding box center [281, 571] width 44 height 18
click at [24, 198] on div at bounding box center [26, 199] width 9 height 9
click at [225, 447] on div "Select" at bounding box center [236, 570] width 22 height 7
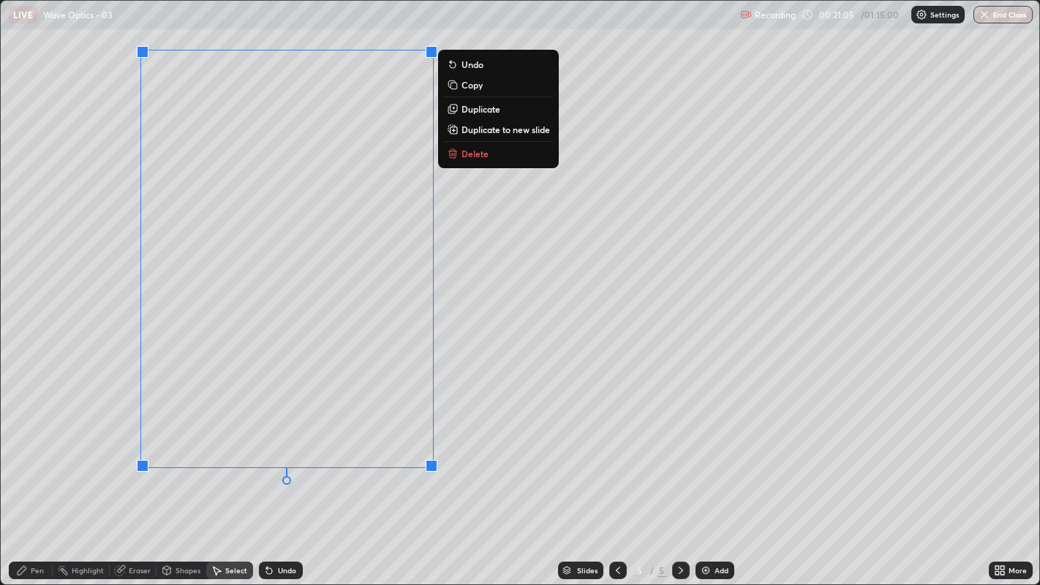
click at [480, 107] on p "Duplicate" at bounding box center [480, 109] width 39 height 12
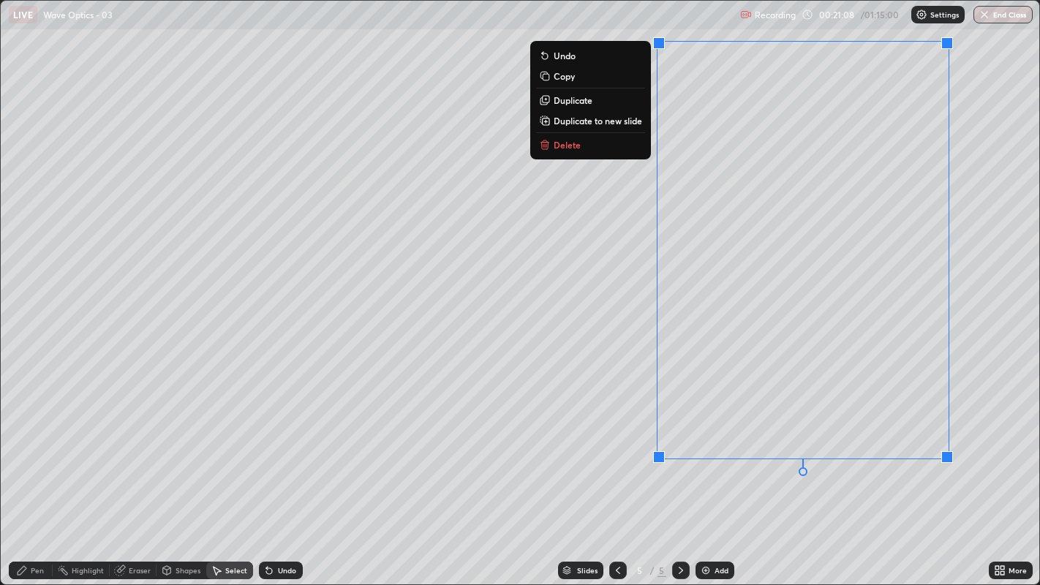
click at [130, 447] on div "Eraser" at bounding box center [140, 570] width 22 height 7
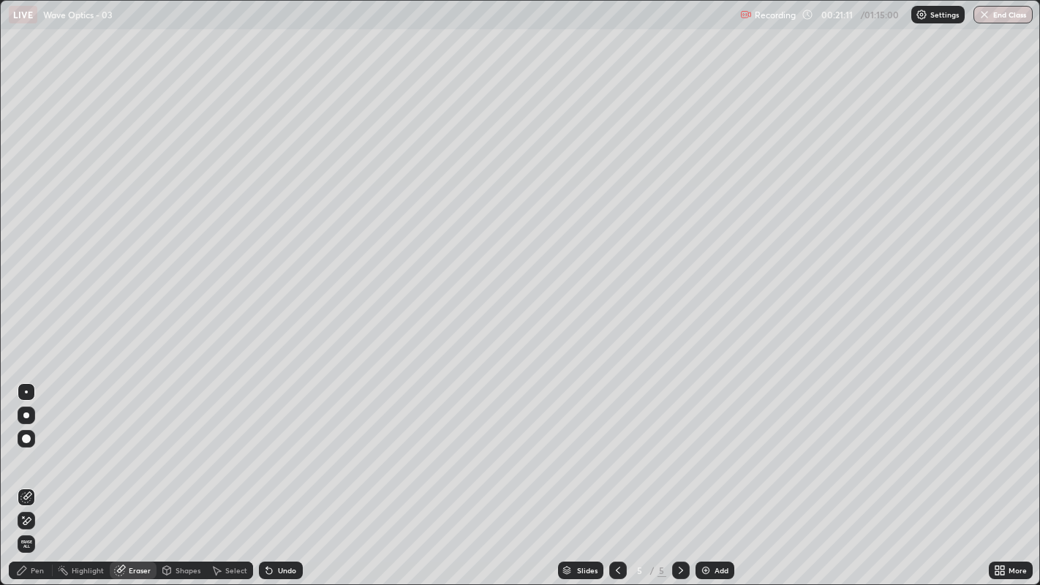
click at [36, 447] on div "Pen" at bounding box center [37, 570] width 13 height 7
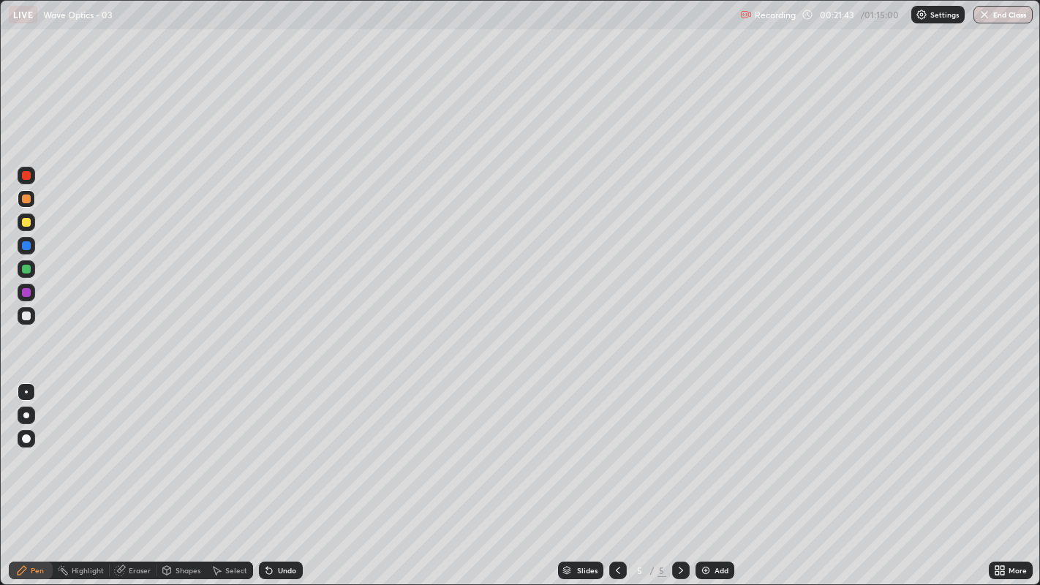
click at [267, 447] on icon at bounding box center [269, 571] width 6 height 6
click at [274, 447] on div "Undo" at bounding box center [281, 571] width 44 height 18
click at [282, 447] on div "Undo" at bounding box center [287, 570] width 18 height 7
click at [286, 447] on div "Undo" at bounding box center [287, 570] width 18 height 7
click at [26, 317] on div at bounding box center [26, 316] width 9 height 9
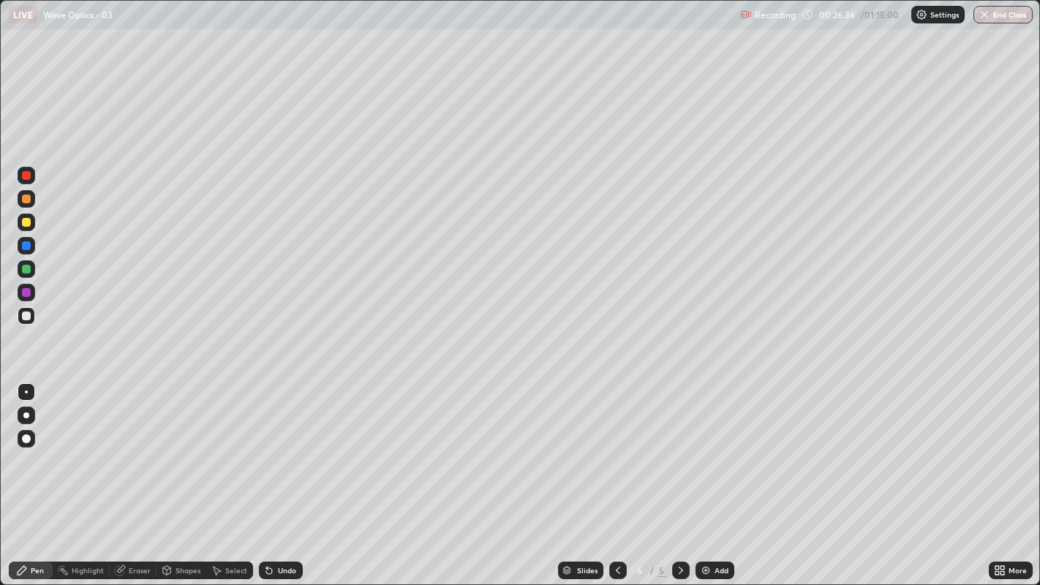
click at [271, 447] on icon at bounding box center [269, 571] width 12 height 12
click at [268, 447] on icon at bounding box center [269, 571] width 6 height 6
click at [265, 447] on icon at bounding box center [269, 571] width 12 height 12
click at [266, 447] on icon at bounding box center [269, 571] width 6 height 6
click at [706, 447] on img at bounding box center [706, 571] width 12 height 12
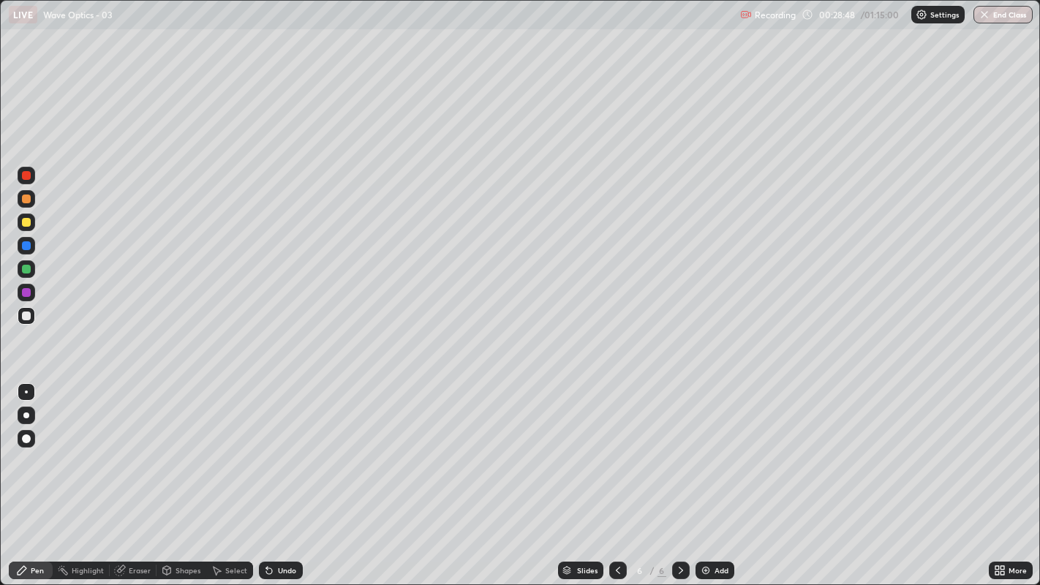
click at [278, 447] on div "Undo" at bounding box center [287, 570] width 18 height 7
click at [279, 447] on div "Undo" at bounding box center [281, 571] width 44 height 18
click at [280, 447] on div "Undo" at bounding box center [287, 570] width 18 height 7
click at [25, 268] on div at bounding box center [26, 269] width 9 height 9
click at [281, 447] on div "Undo" at bounding box center [281, 571] width 44 height 18
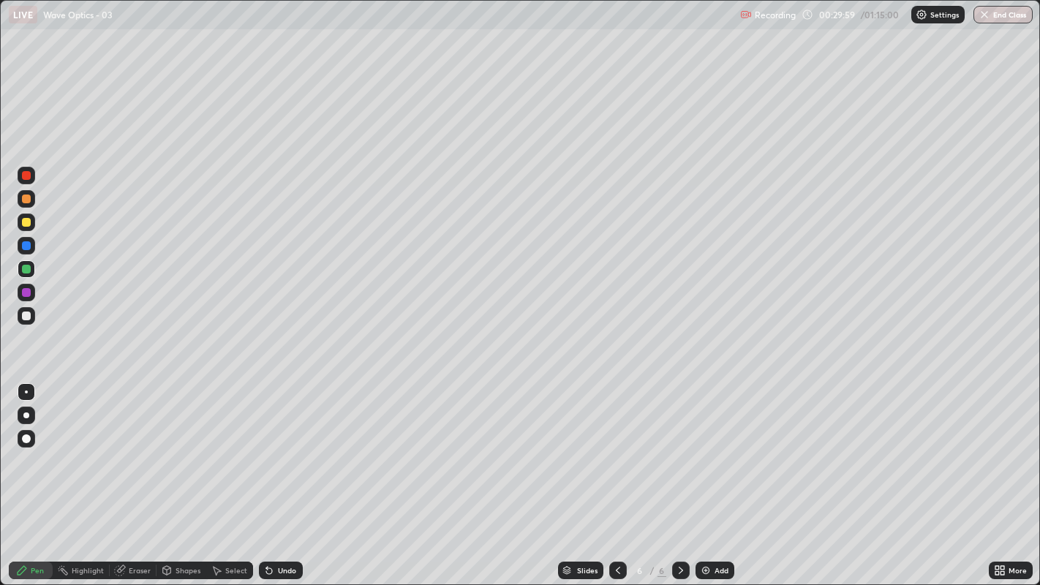
click at [285, 447] on div "Undo" at bounding box center [287, 570] width 18 height 7
click at [274, 447] on div "Undo" at bounding box center [281, 571] width 44 height 18
click at [273, 447] on div "Undo" at bounding box center [281, 571] width 44 height 18
click at [276, 447] on div "Undo" at bounding box center [281, 571] width 44 height 18
click at [278, 447] on div "Undo" at bounding box center [287, 570] width 18 height 7
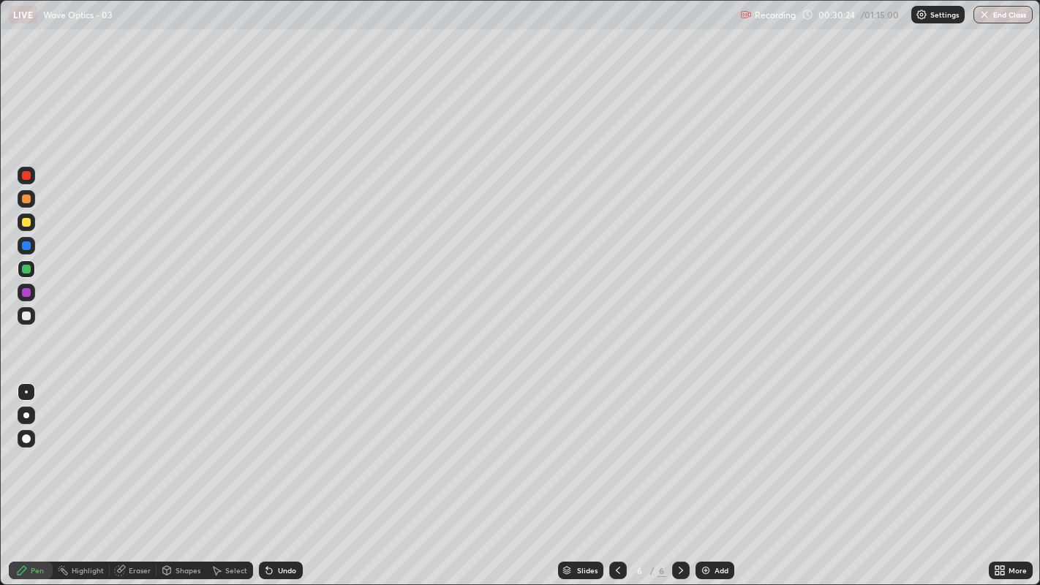
click at [272, 447] on icon at bounding box center [269, 571] width 12 height 12
click at [407, 25] on div "LIVE Wave Optics - 03" at bounding box center [371, 14] width 725 height 29
click at [281, 447] on div "Undo" at bounding box center [281, 571] width 44 height 18
click at [274, 447] on div "Undo" at bounding box center [281, 571] width 44 height 18
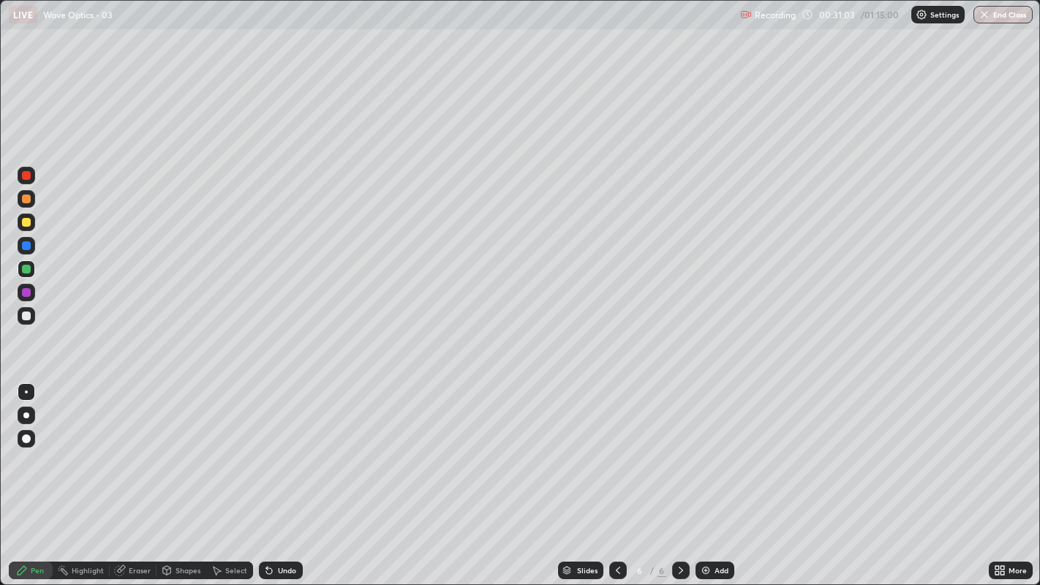
click at [279, 447] on div "Undo" at bounding box center [287, 570] width 18 height 7
click at [24, 220] on div at bounding box center [26, 222] width 9 height 9
click at [267, 447] on icon at bounding box center [269, 571] width 6 height 6
click at [268, 447] on icon at bounding box center [269, 571] width 6 height 6
click at [275, 447] on div "Undo" at bounding box center [281, 571] width 44 height 18
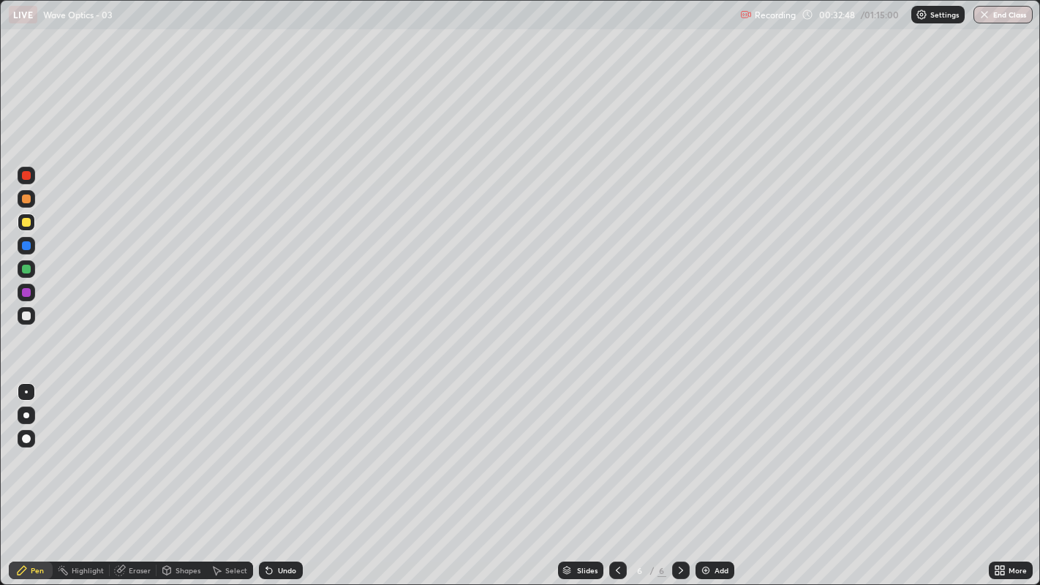
click at [273, 447] on div "Undo" at bounding box center [281, 571] width 44 height 18
click at [274, 447] on div "Undo" at bounding box center [281, 571] width 44 height 18
click at [273, 447] on div "Undo" at bounding box center [281, 571] width 44 height 18
click at [707, 447] on img at bounding box center [706, 571] width 12 height 12
click at [278, 447] on div "Undo" at bounding box center [287, 570] width 18 height 7
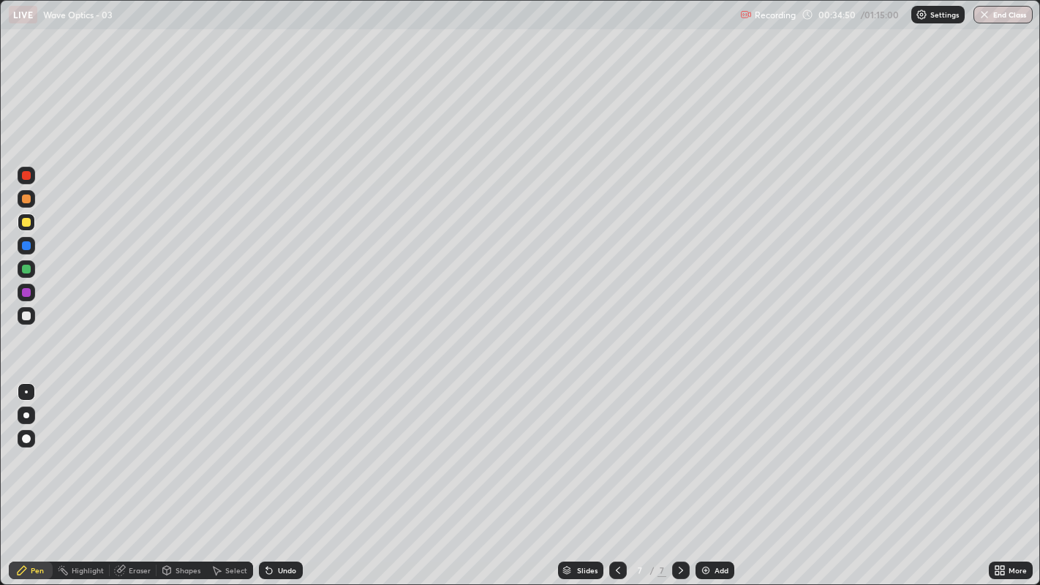
click at [276, 447] on div "Undo" at bounding box center [281, 571] width 44 height 18
click at [275, 447] on div "Undo" at bounding box center [281, 571] width 44 height 18
click at [276, 447] on div "Undo" at bounding box center [281, 571] width 44 height 18
click at [278, 447] on div "Undo" at bounding box center [287, 570] width 18 height 7
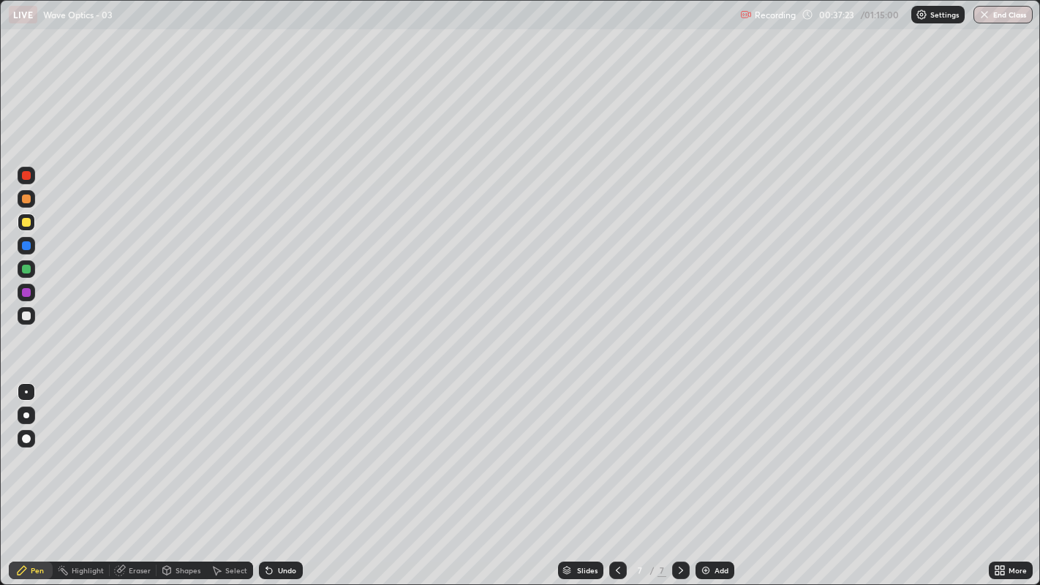
click at [26, 313] on div at bounding box center [26, 316] width 9 height 9
click at [279, 447] on div "Undo" at bounding box center [287, 570] width 18 height 7
click at [278, 447] on div "Undo" at bounding box center [287, 570] width 18 height 7
click at [279, 447] on div "Undo" at bounding box center [287, 570] width 18 height 7
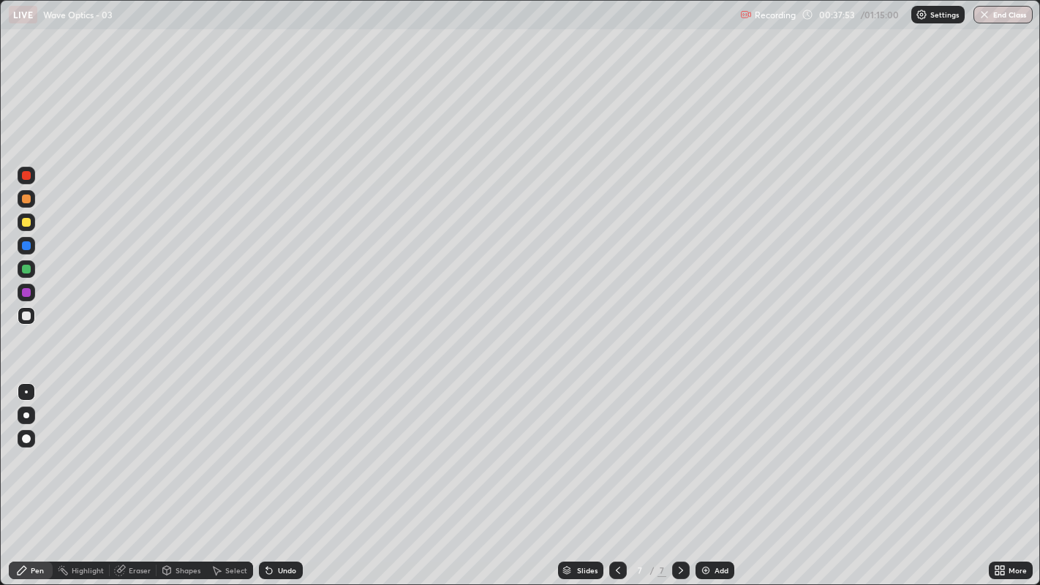
click at [273, 447] on div "Undo" at bounding box center [281, 571] width 44 height 18
click at [278, 447] on div "Undo" at bounding box center [287, 570] width 18 height 7
click at [267, 447] on icon at bounding box center [269, 571] width 6 height 6
click at [273, 447] on div "Undo" at bounding box center [281, 571] width 44 height 18
click at [271, 447] on icon at bounding box center [269, 571] width 12 height 12
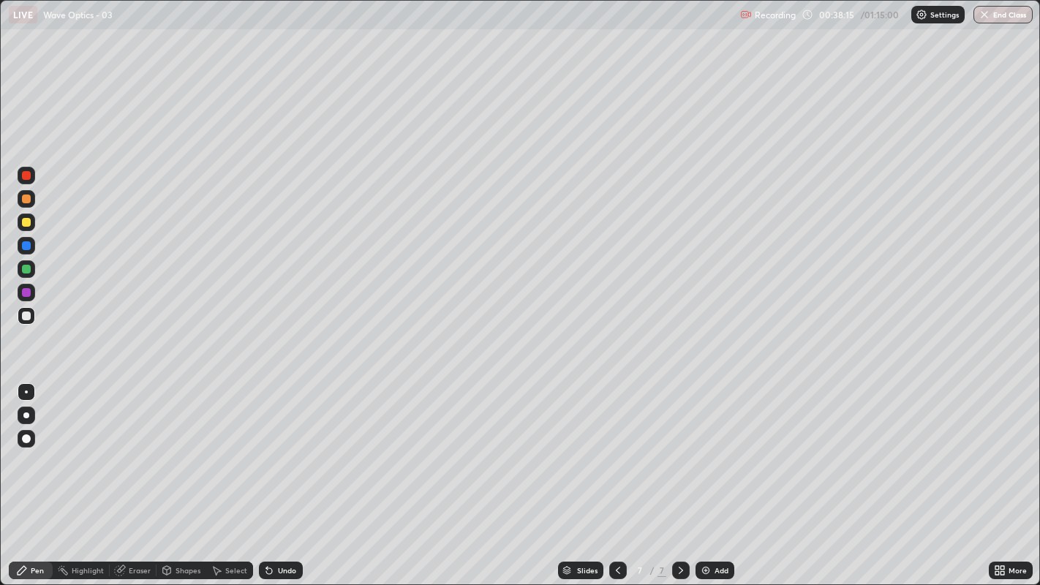
click at [269, 447] on icon at bounding box center [269, 571] width 6 height 6
click at [274, 447] on div "Undo" at bounding box center [281, 571] width 44 height 18
click at [270, 447] on icon at bounding box center [269, 571] width 12 height 12
click at [278, 447] on div "Undo" at bounding box center [287, 570] width 18 height 7
click at [276, 447] on div "Undo" at bounding box center [281, 571] width 44 height 18
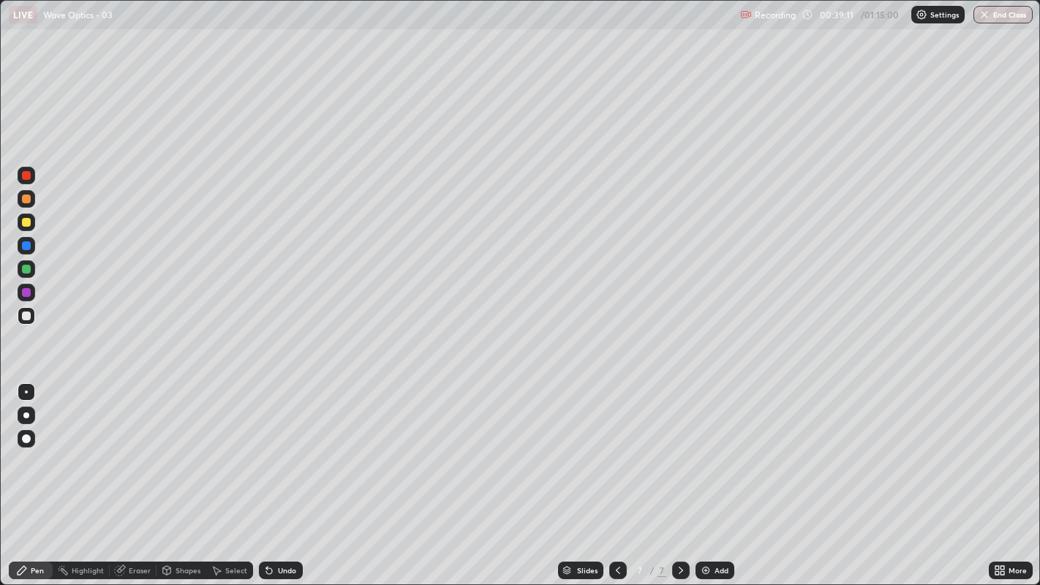
click at [25, 197] on div at bounding box center [26, 199] width 9 height 9
click at [273, 447] on icon at bounding box center [269, 571] width 12 height 12
click at [615, 447] on icon at bounding box center [618, 571] width 12 height 12
click at [613, 447] on icon at bounding box center [618, 571] width 12 height 12
click at [616, 447] on icon at bounding box center [618, 571] width 12 height 12
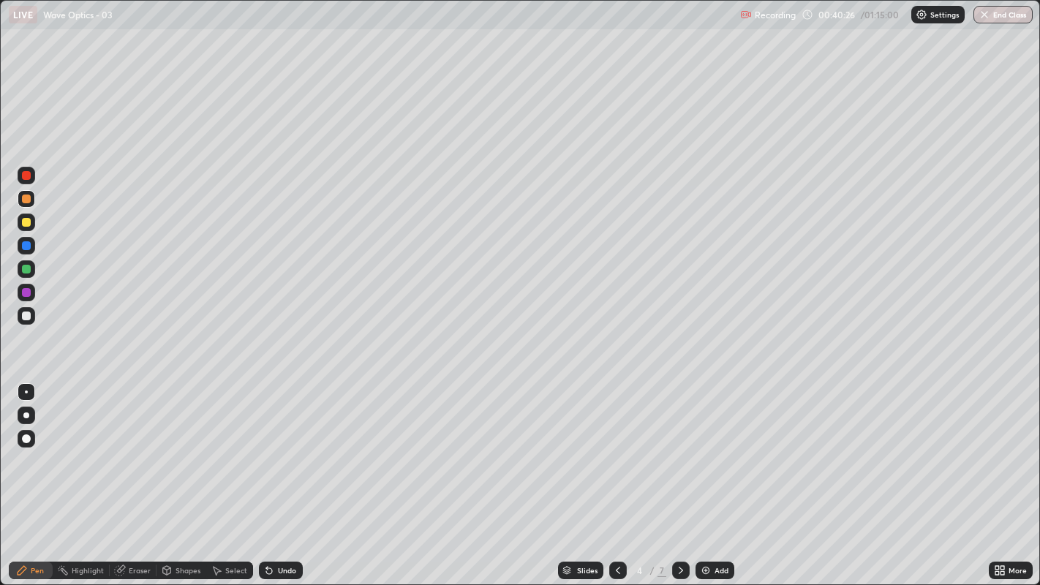
click at [616, 447] on icon at bounding box center [618, 571] width 12 height 12
click at [679, 447] on icon at bounding box center [681, 570] width 4 height 7
click at [680, 447] on icon at bounding box center [681, 571] width 12 height 12
click at [681, 447] on icon at bounding box center [681, 570] width 4 height 7
click at [276, 447] on div "Undo" at bounding box center [281, 571] width 44 height 18
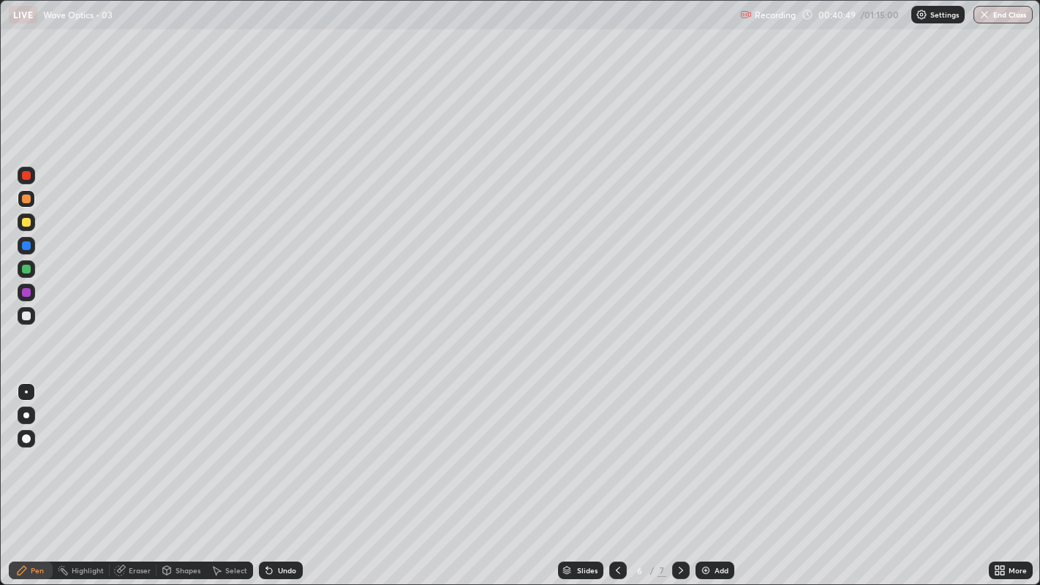
click at [672, 447] on div at bounding box center [681, 571] width 18 height 18
click at [679, 447] on icon at bounding box center [681, 571] width 12 height 12
click at [276, 447] on div "Undo" at bounding box center [281, 571] width 44 height 18
click at [274, 447] on div "Undo" at bounding box center [281, 571] width 44 height 18
click at [273, 447] on div "Undo" at bounding box center [281, 571] width 44 height 18
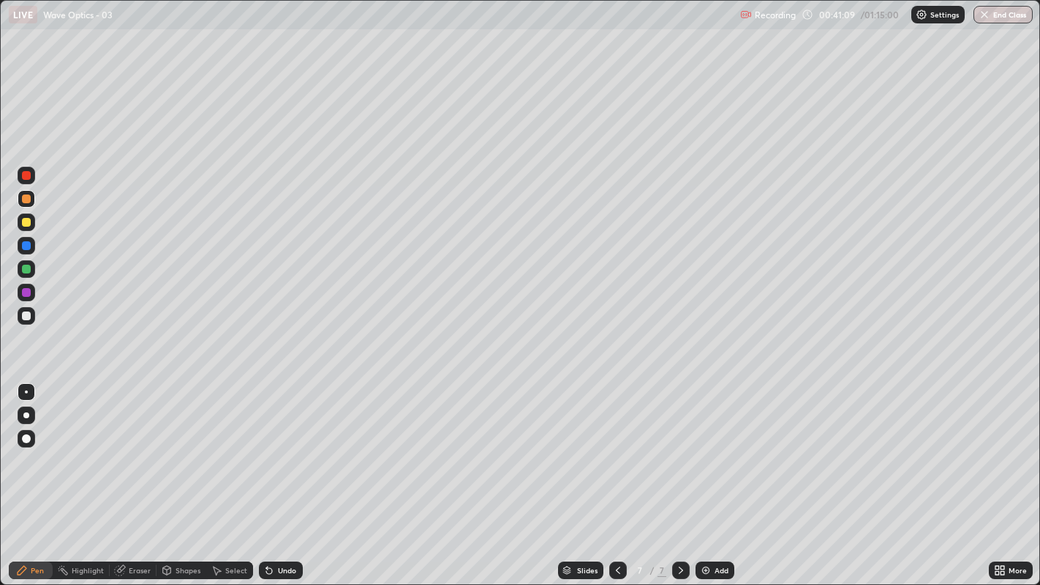
click at [273, 447] on icon at bounding box center [269, 571] width 12 height 12
click at [268, 447] on icon at bounding box center [269, 571] width 6 height 6
click at [270, 447] on icon at bounding box center [269, 571] width 6 height 6
click at [269, 447] on icon at bounding box center [269, 571] width 12 height 12
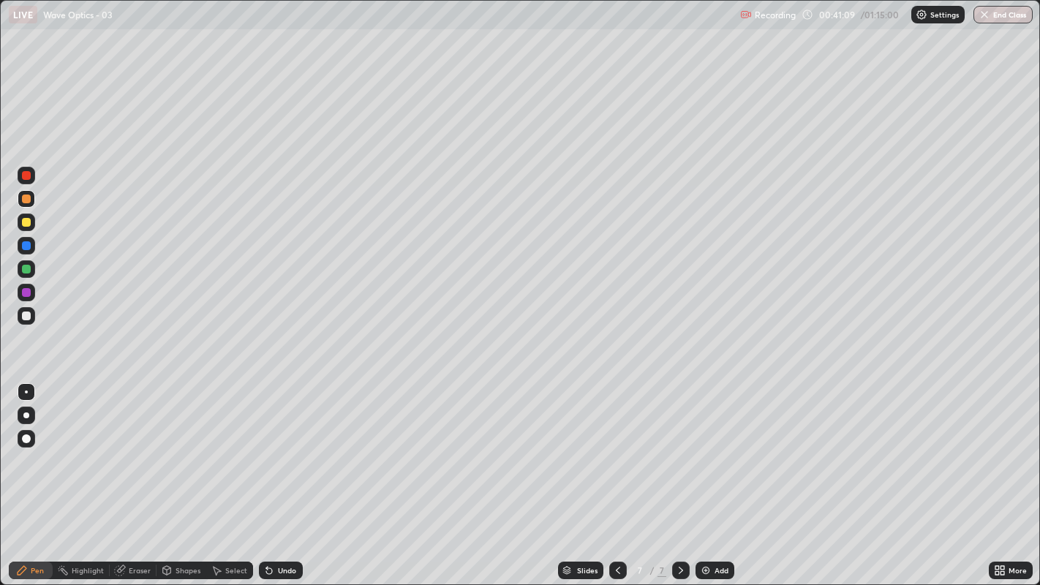
click at [267, 447] on icon at bounding box center [269, 571] width 6 height 6
click at [271, 447] on icon at bounding box center [269, 571] width 6 height 6
click at [268, 447] on icon at bounding box center [269, 571] width 6 height 6
click at [267, 447] on icon at bounding box center [269, 571] width 6 height 6
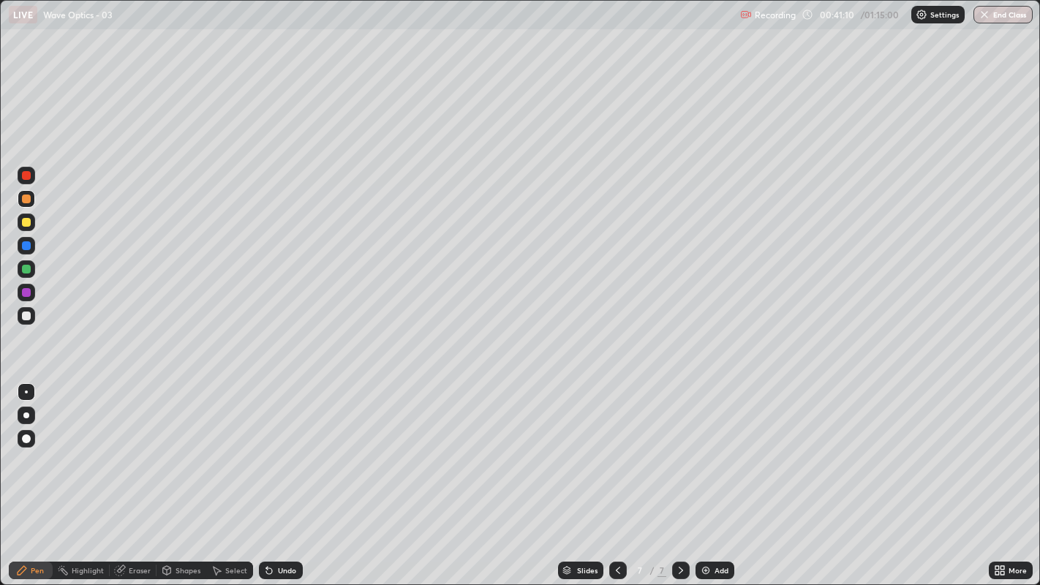
click at [266, 447] on icon at bounding box center [269, 571] width 6 height 6
click at [267, 447] on icon at bounding box center [269, 571] width 6 height 6
click at [266, 447] on icon at bounding box center [269, 571] width 6 height 6
click at [270, 447] on icon at bounding box center [269, 571] width 6 height 6
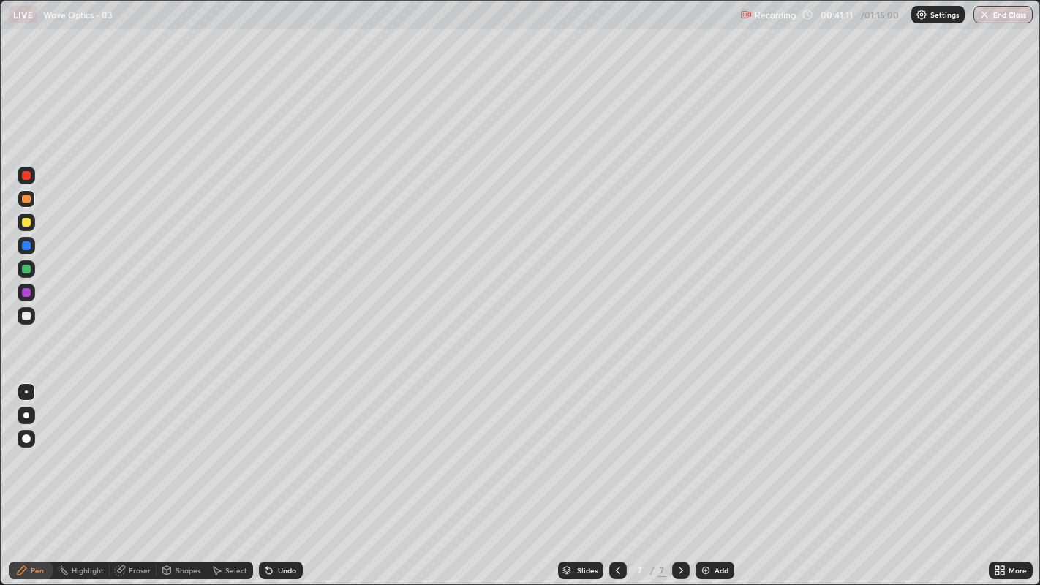
click at [271, 447] on icon at bounding box center [269, 571] width 12 height 12
click at [267, 447] on icon at bounding box center [269, 571] width 6 height 6
click at [271, 447] on icon at bounding box center [269, 571] width 6 height 6
click at [270, 447] on icon at bounding box center [269, 571] width 6 height 6
click at [271, 447] on icon at bounding box center [269, 571] width 6 height 6
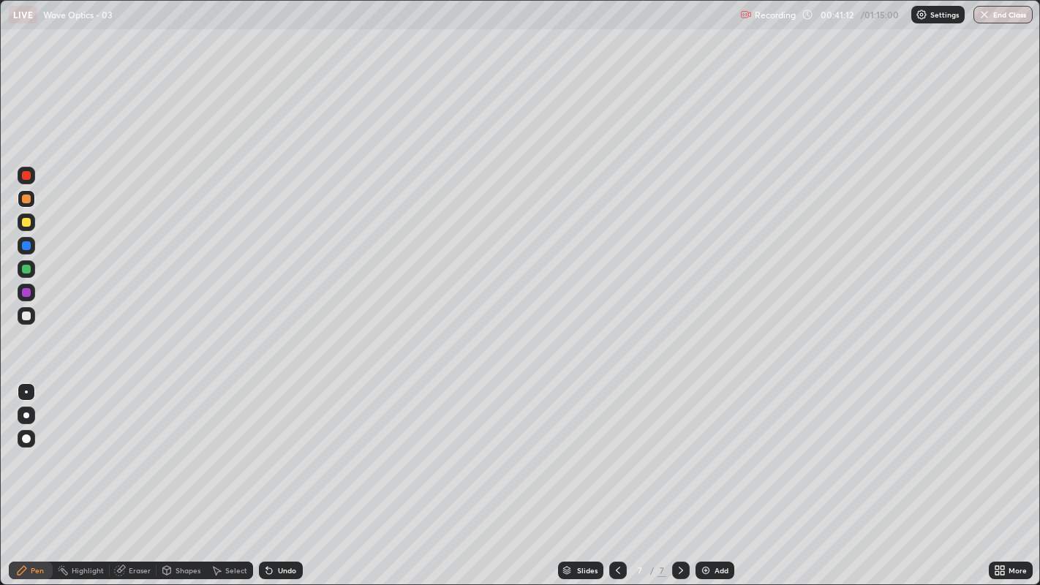
click at [270, 447] on icon at bounding box center [269, 571] width 6 height 6
click at [267, 447] on icon at bounding box center [269, 571] width 6 height 6
click at [269, 447] on icon at bounding box center [269, 571] width 6 height 6
click at [267, 447] on icon at bounding box center [269, 571] width 6 height 6
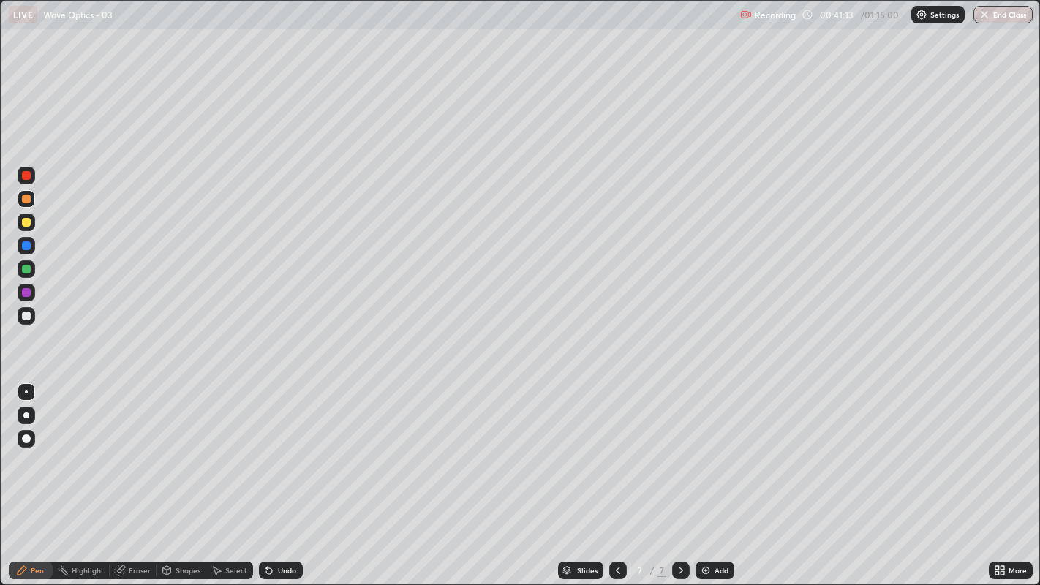
click at [266, 447] on icon at bounding box center [269, 571] width 6 height 6
click at [267, 447] on icon at bounding box center [269, 571] width 6 height 6
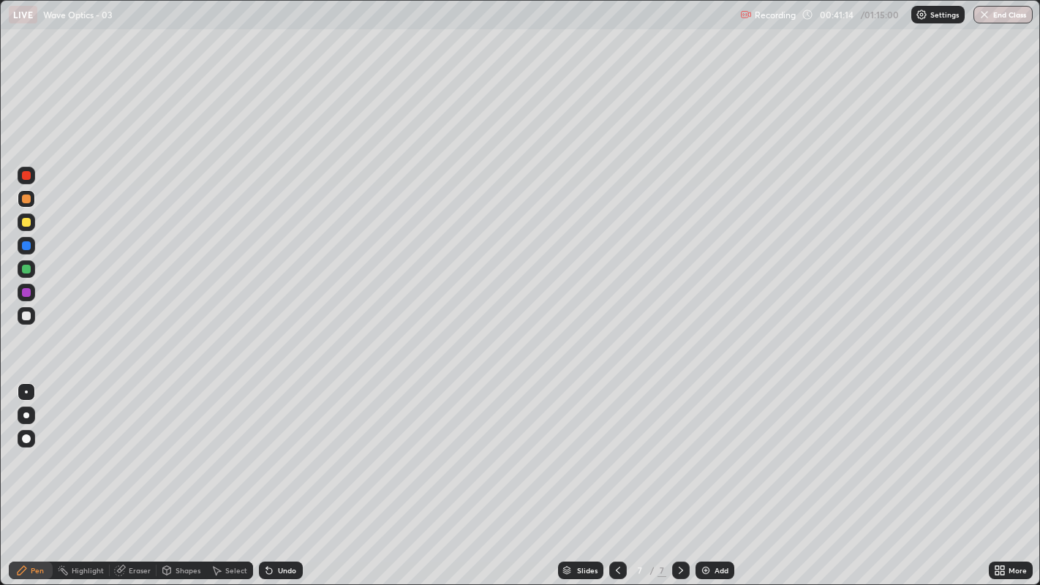
click at [267, 447] on icon at bounding box center [269, 571] width 6 height 6
click at [268, 447] on icon at bounding box center [269, 571] width 6 height 6
click at [273, 447] on div "Undo" at bounding box center [281, 571] width 44 height 18
click at [274, 447] on div "Undo" at bounding box center [281, 571] width 44 height 18
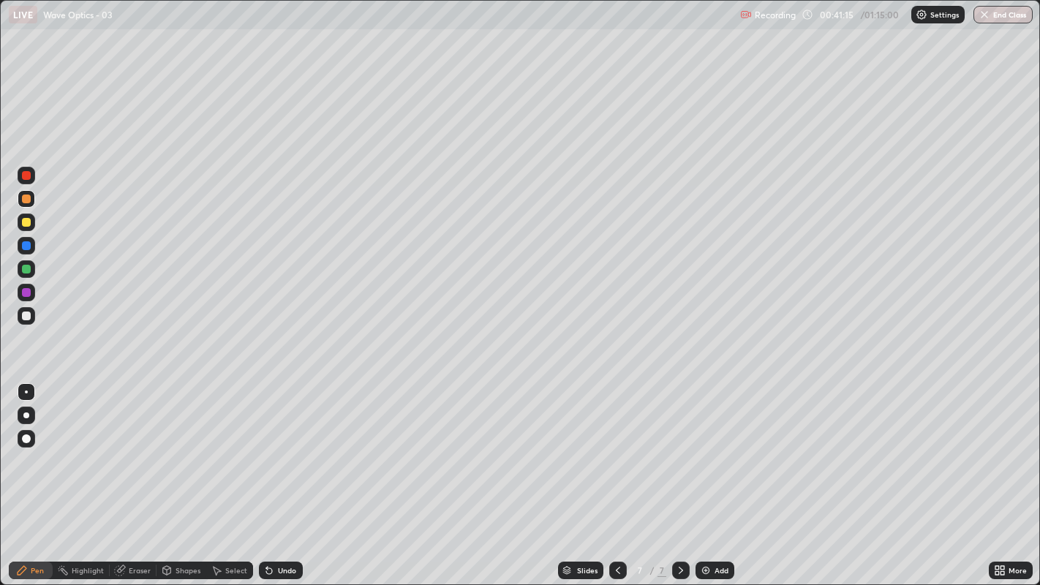
click at [276, 447] on div "Undo" at bounding box center [281, 571] width 44 height 18
click at [274, 447] on div "Undo" at bounding box center [281, 571] width 44 height 18
click at [273, 447] on div "Undo" at bounding box center [281, 571] width 44 height 18
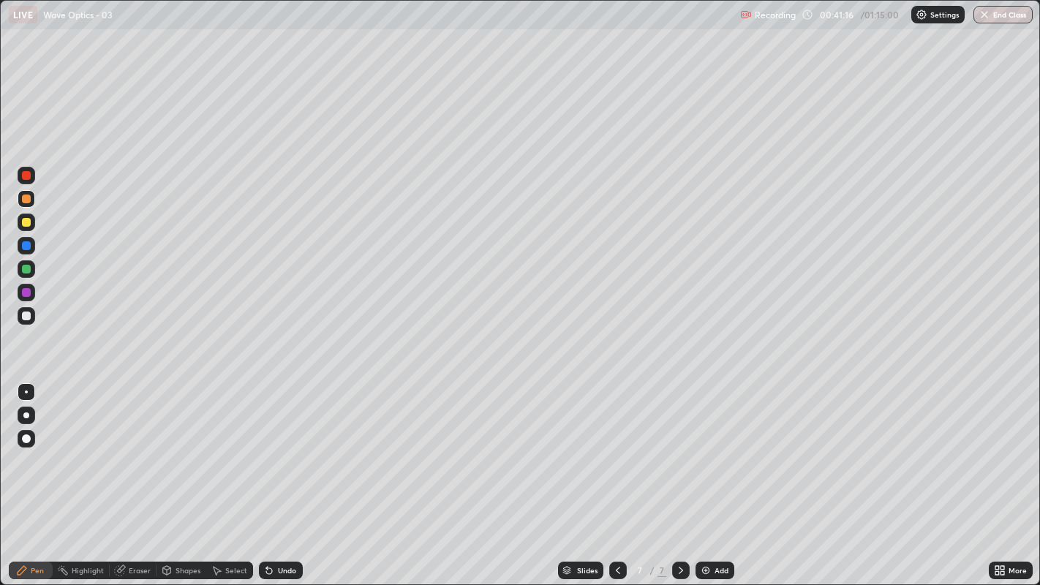
click at [274, 447] on div "Undo" at bounding box center [281, 571] width 44 height 18
click at [616, 447] on icon at bounding box center [618, 571] width 12 height 12
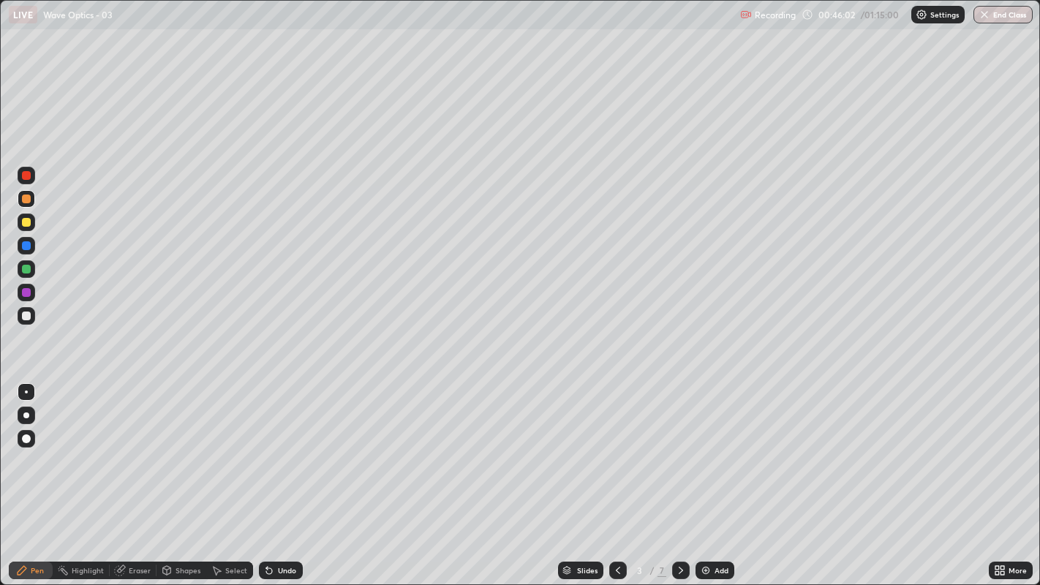
click at [681, 447] on icon at bounding box center [681, 571] width 12 height 12
click at [679, 447] on icon at bounding box center [681, 571] width 12 height 12
click at [676, 447] on icon at bounding box center [681, 571] width 12 height 12
click at [679, 447] on icon at bounding box center [681, 571] width 12 height 12
click at [129, 447] on div "Eraser" at bounding box center [140, 570] width 22 height 7
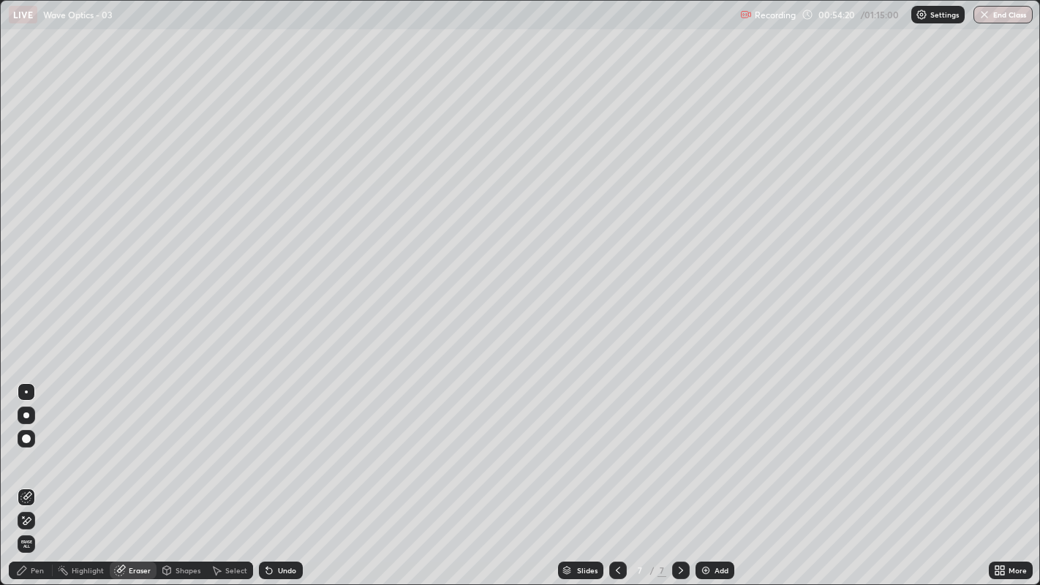
click at [29, 447] on div "Pen" at bounding box center [31, 571] width 44 height 18
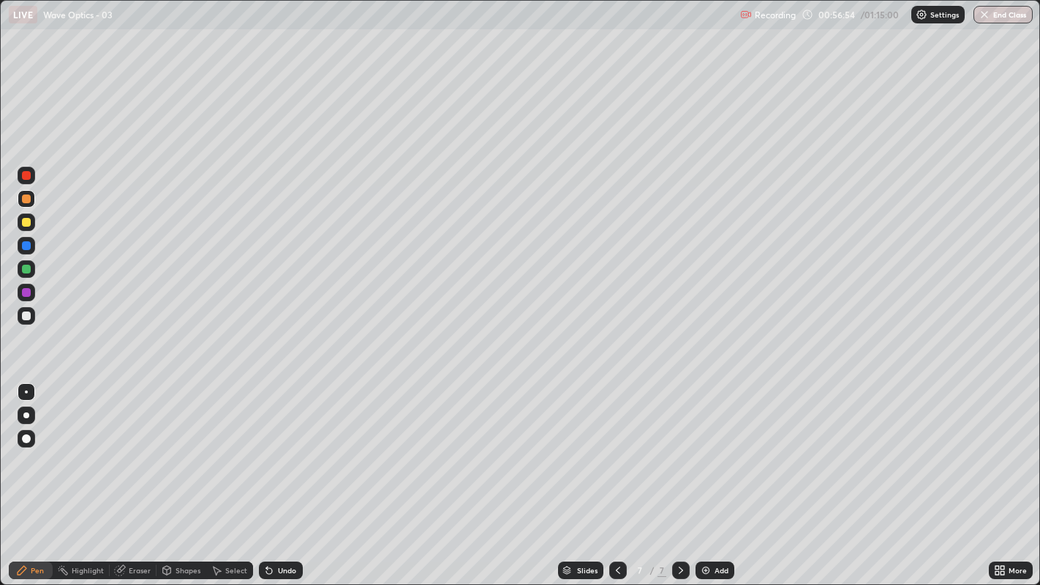
click at [715, 447] on div "Add" at bounding box center [721, 570] width 14 height 7
click at [26, 320] on div at bounding box center [26, 316] width 9 height 9
click at [278, 447] on div "Undo" at bounding box center [287, 570] width 18 height 7
click at [132, 447] on div "Eraser" at bounding box center [140, 570] width 22 height 7
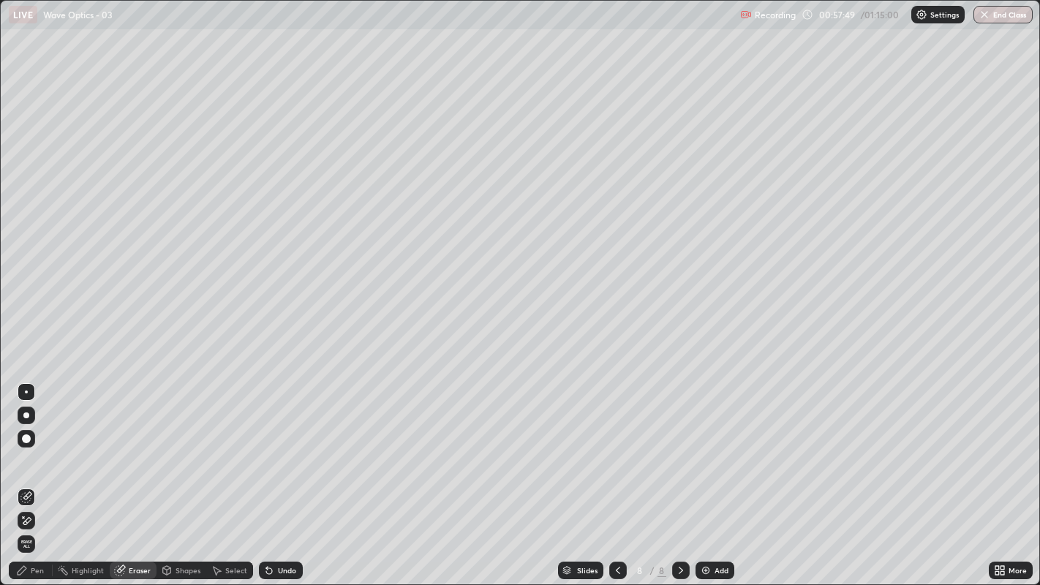
click at [26, 447] on icon at bounding box center [22, 571] width 12 height 12
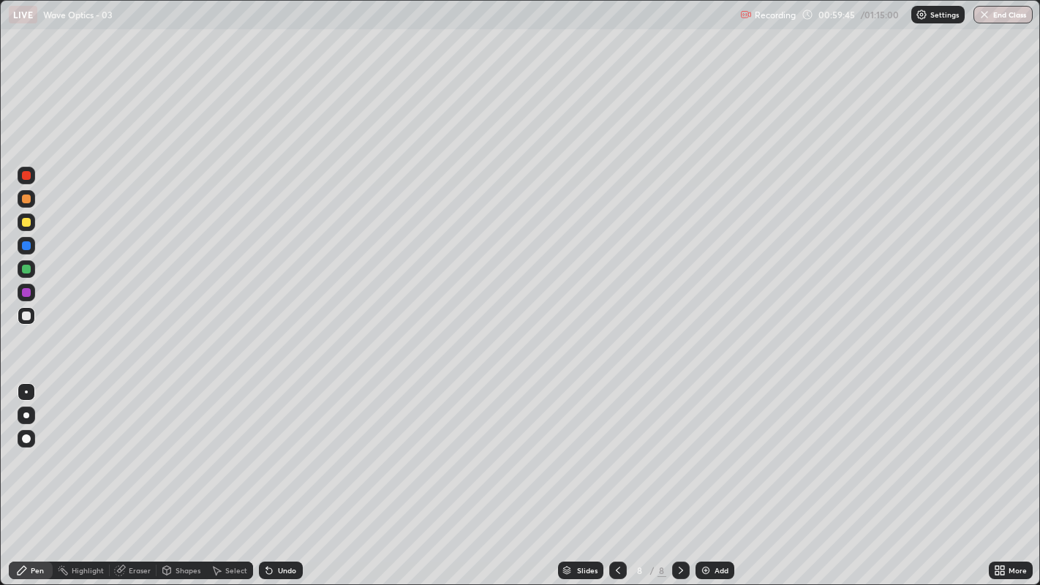
click at [684, 447] on div at bounding box center [681, 571] width 18 height 18
click at [618, 447] on icon at bounding box center [618, 571] width 12 height 12
click at [282, 447] on div "Undo" at bounding box center [287, 570] width 18 height 7
click at [679, 447] on icon at bounding box center [681, 570] width 4 height 7
click at [227, 447] on div "Select" at bounding box center [236, 570] width 22 height 7
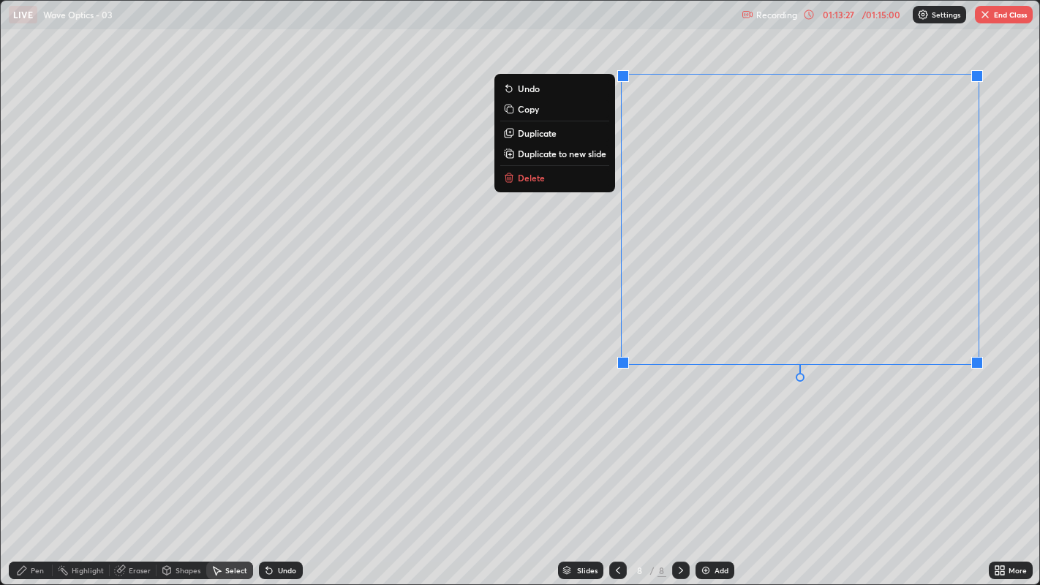
click at [511, 177] on icon at bounding box center [509, 178] width 12 height 12
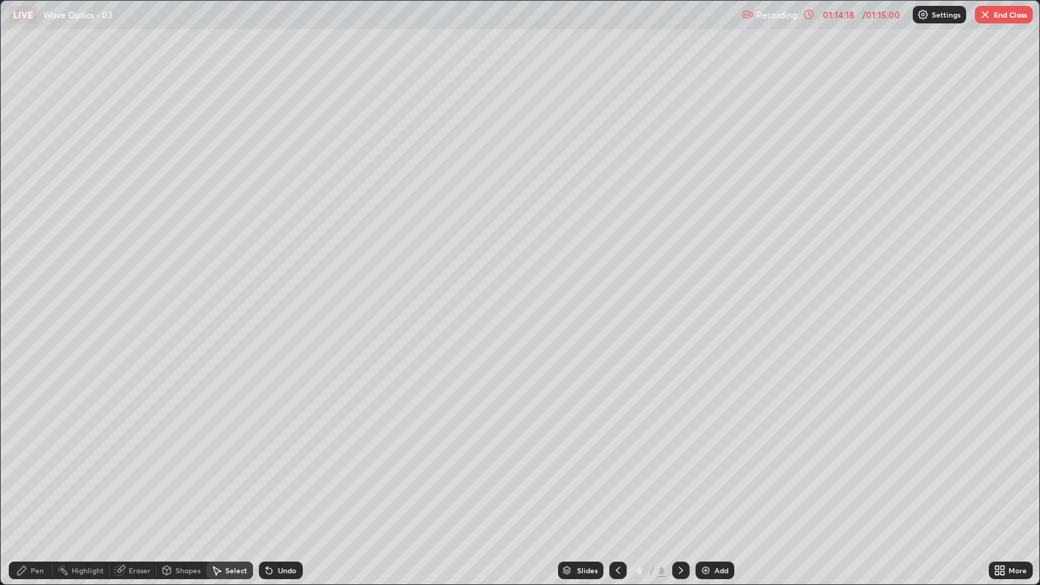
click at [615, 447] on icon at bounding box center [618, 571] width 12 height 12
click at [616, 447] on icon at bounding box center [618, 571] width 12 height 12
click at [618, 447] on div at bounding box center [618, 571] width 18 height 18
click at [614, 447] on icon at bounding box center [618, 571] width 12 height 12
click at [616, 447] on icon at bounding box center [618, 571] width 12 height 12
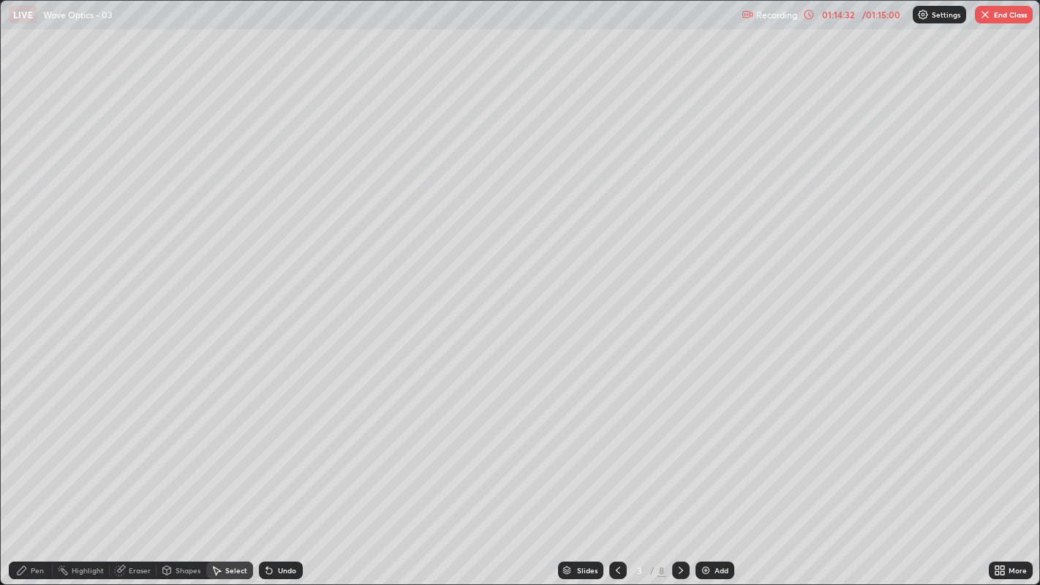
click at [679, 447] on icon at bounding box center [681, 571] width 12 height 12
click at [681, 447] on icon at bounding box center [681, 571] width 12 height 12
click at [680, 447] on icon at bounding box center [681, 570] width 4 height 7
click at [679, 447] on icon at bounding box center [681, 571] width 12 height 12
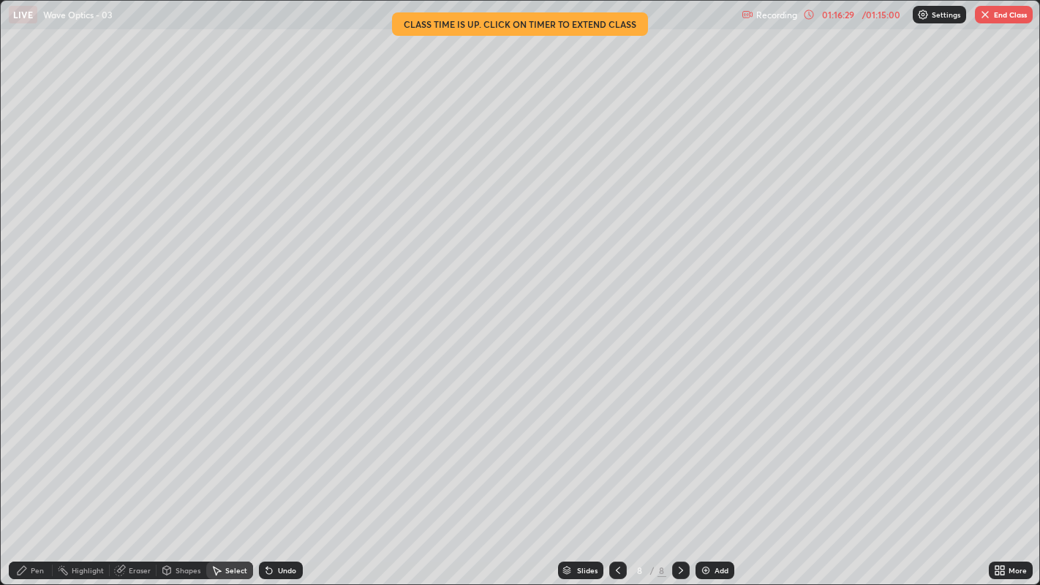
click at [35, 447] on div "Pen" at bounding box center [37, 570] width 13 height 7
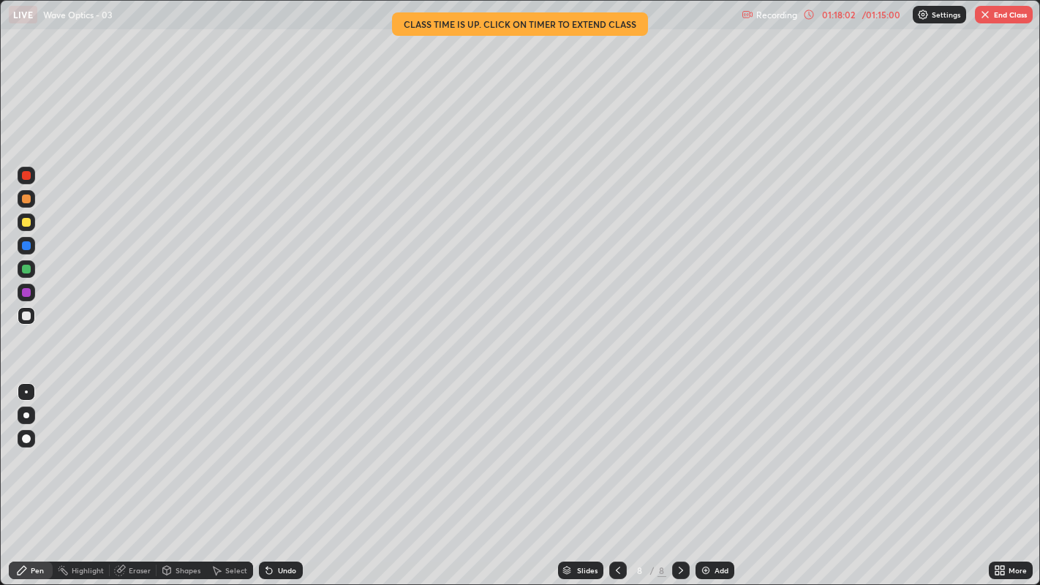
click at [278, 447] on div "Undo" at bounding box center [287, 570] width 18 height 7
click at [709, 447] on img at bounding box center [706, 571] width 12 height 12
click at [712, 447] on div "Add" at bounding box center [714, 571] width 39 height 18
click at [278, 447] on div "Undo" at bounding box center [287, 570] width 18 height 7
click at [273, 447] on div "Undo" at bounding box center [281, 571] width 44 height 18
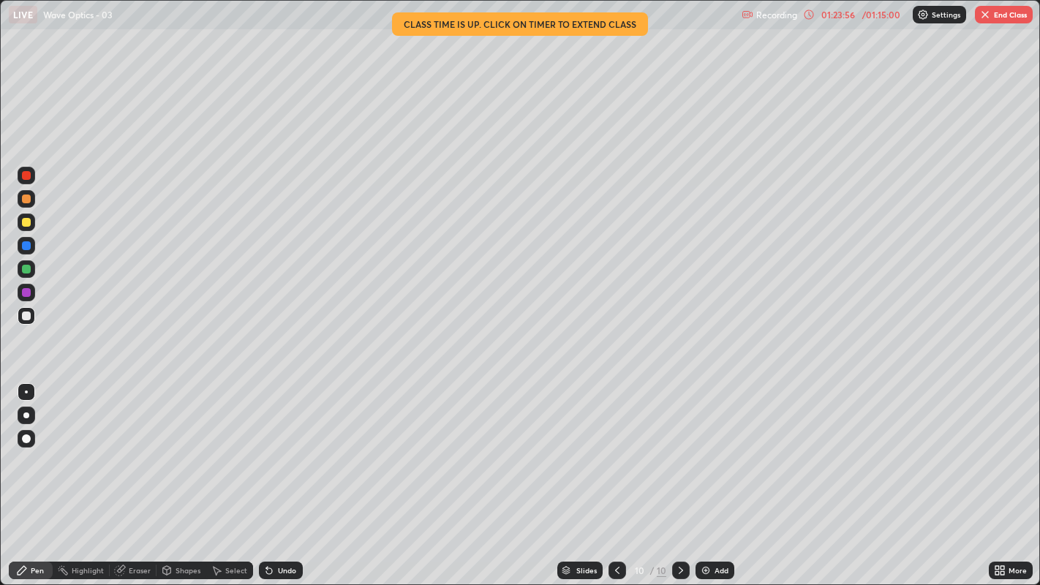
click at [23, 268] on div at bounding box center [26, 269] width 9 height 9
click at [281, 447] on div "Undo" at bounding box center [281, 571] width 44 height 18
click at [272, 447] on icon at bounding box center [269, 571] width 12 height 12
click at [279, 447] on div "Undo" at bounding box center [287, 570] width 18 height 7
click at [22, 220] on div at bounding box center [26, 222] width 9 height 9
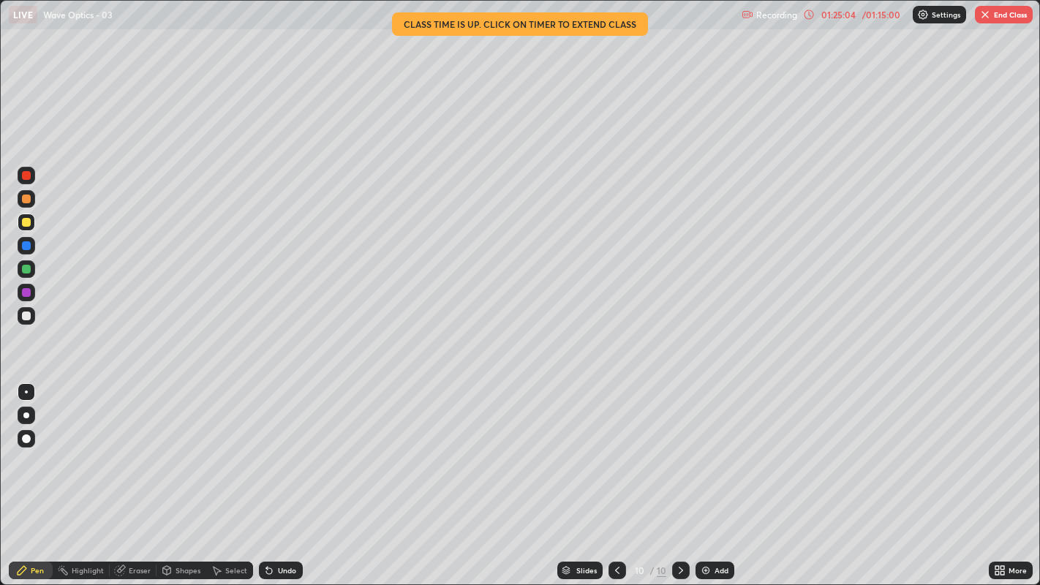
click at [278, 447] on div "Undo" at bounding box center [287, 570] width 18 height 7
click at [279, 447] on div "Undo" at bounding box center [281, 571] width 44 height 18
click at [278, 447] on div "Undo" at bounding box center [287, 570] width 18 height 7
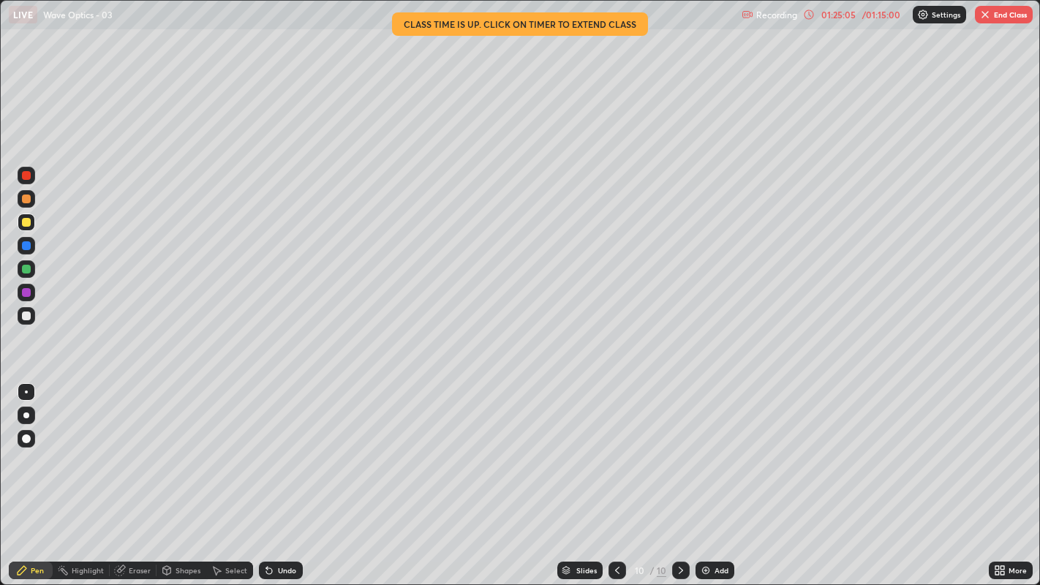
click at [275, 447] on div "Undo" at bounding box center [281, 571] width 44 height 18
click at [276, 447] on div "Undo" at bounding box center [281, 571] width 44 height 18
click at [275, 447] on div "Undo" at bounding box center [281, 571] width 44 height 18
click at [278, 447] on div "Undo" at bounding box center [287, 570] width 18 height 7
click at [276, 447] on div "Undo" at bounding box center [281, 571] width 44 height 18
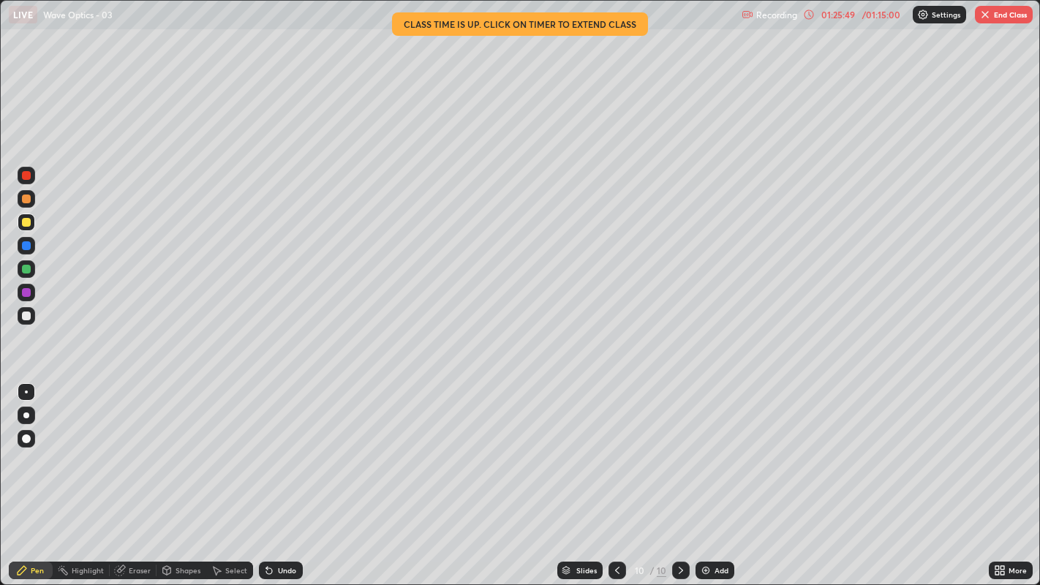
click at [279, 447] on div "Undo" at bounding box center [287, 570] width 18 height 7
click at [278, 447] on div "Undo" at bounding box center [287, 570] width 18 height 7
click at [275, 447] on div "Undo" at bounding box center [281, 571] width 44 height 18
click at [273, 447] on icon at bounding box center [269, 571] width 12 height 12
click at [271, 447] on icon at bounding box center [269, 571] width 6 height 6
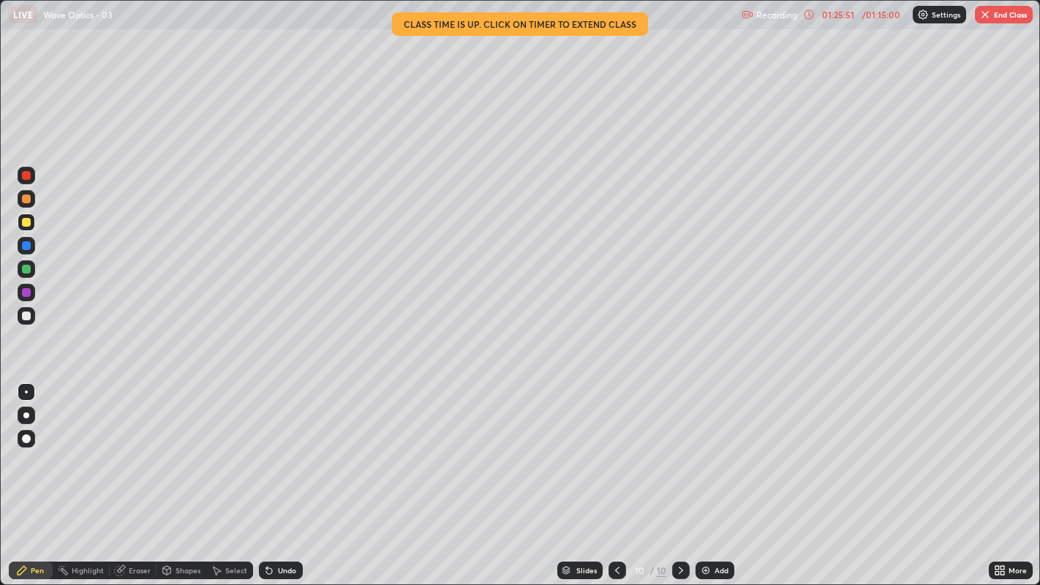
click at [268, 447] on icon at bounding box center [269, 571] width 6 height 6
click at [27, 312] on div at bounding box center [26, 316] width 9 height 9
click at [279, 447] on div "Undo" at bounding box center [287, 570] width 18 height 7
click at [283, 447] on div "Undo" at bounding box center [287, 570] width 18 height 7
click at [999, 15] on button "End Class" at bounding box center [1004, 15] width 58 height 18
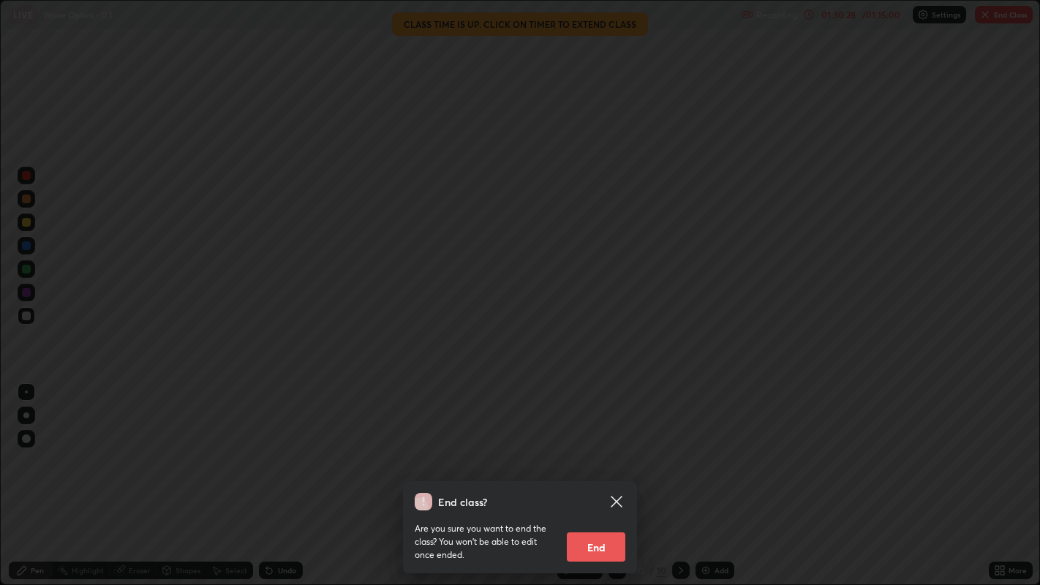
click at [612, 447] on button "End" at bounding box center [596, 546] width 58 height 29
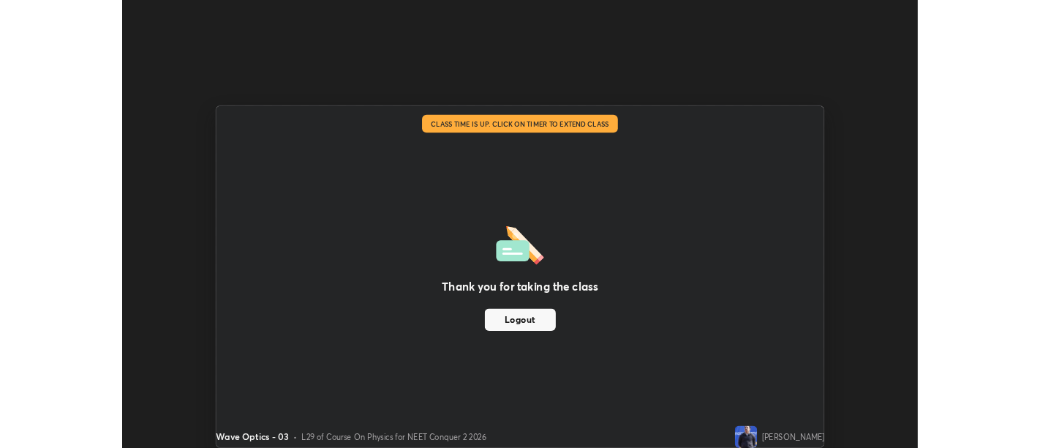
scroll to position [72676, 72084]
